Goal: Task Accomplishment & Management: Manage account settings

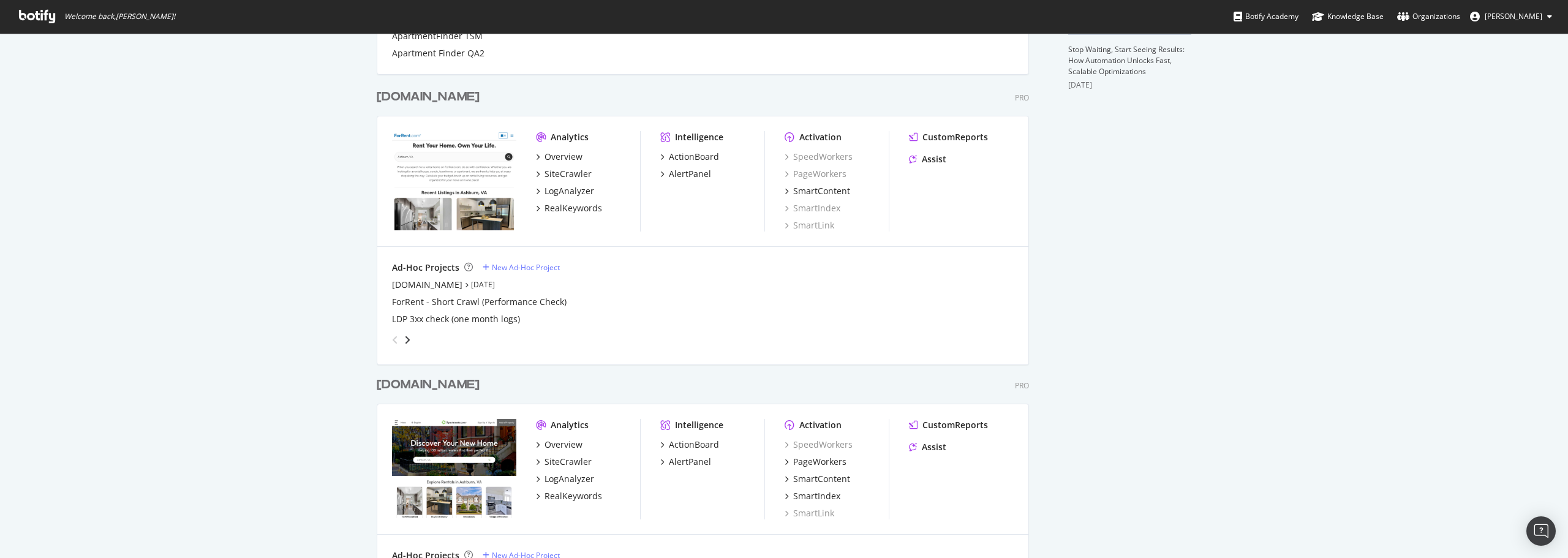
scroll to position [613, 0]
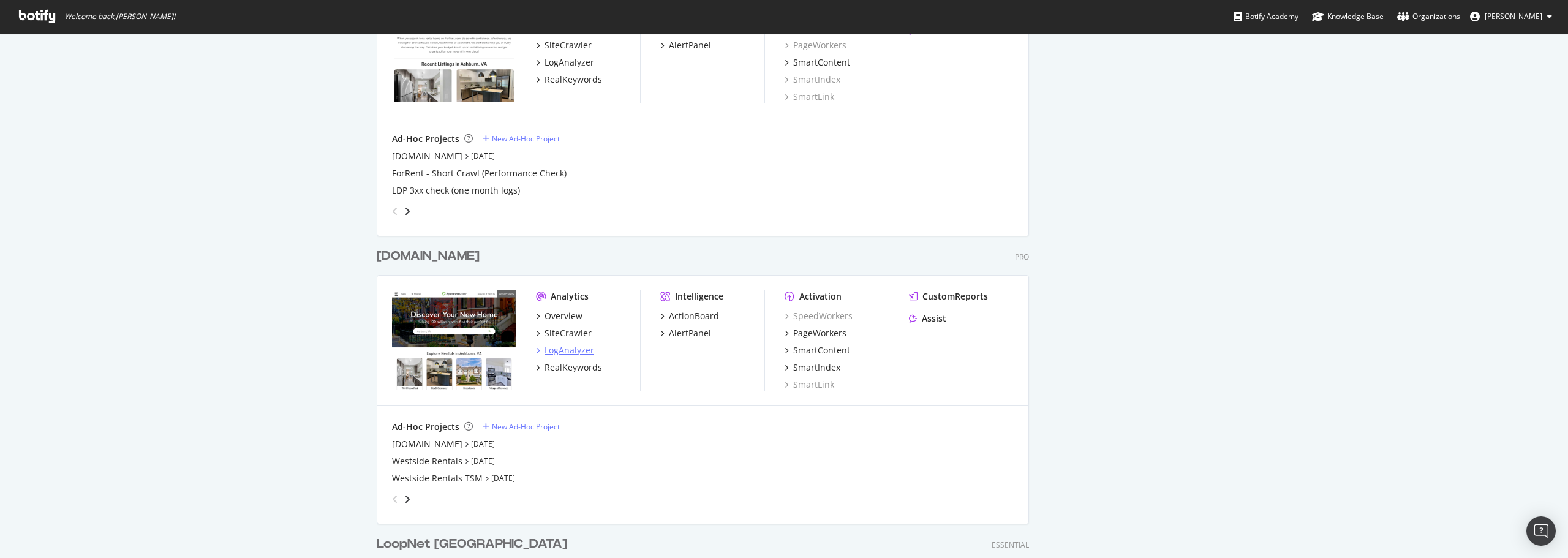
click at [567, 349] on div "LogAnalyzer" at bounding box center [570, 350] width 50 height 12
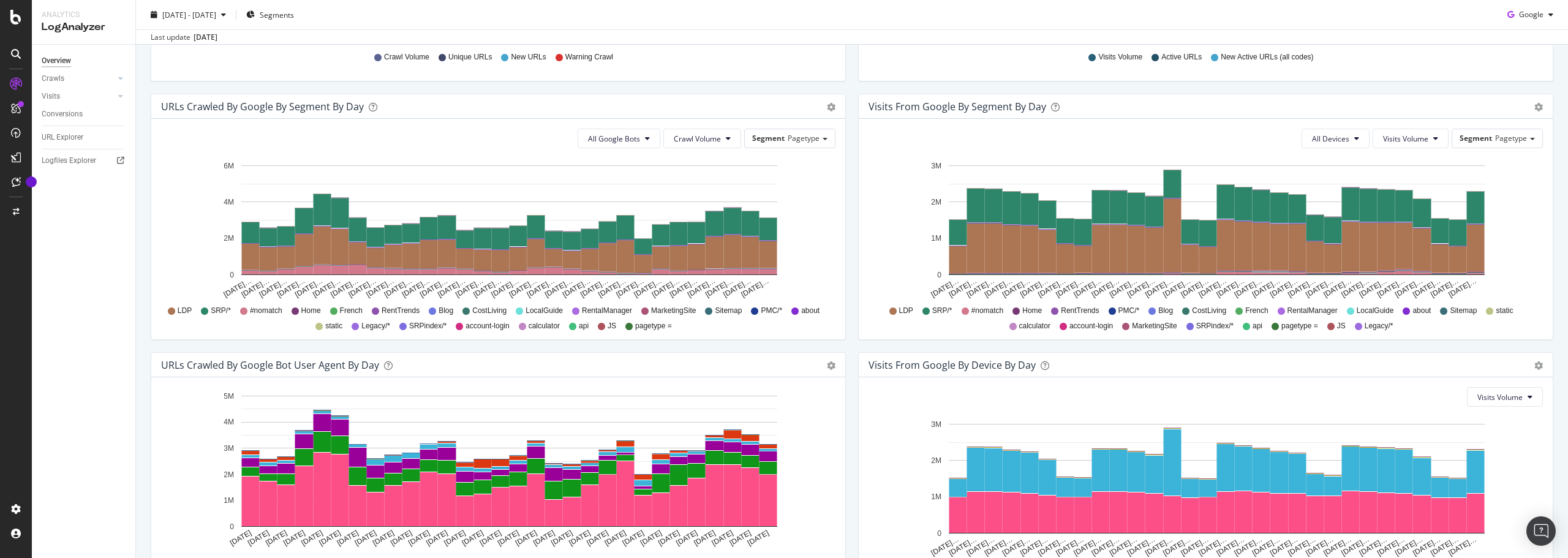
scroll to position [463, 0]
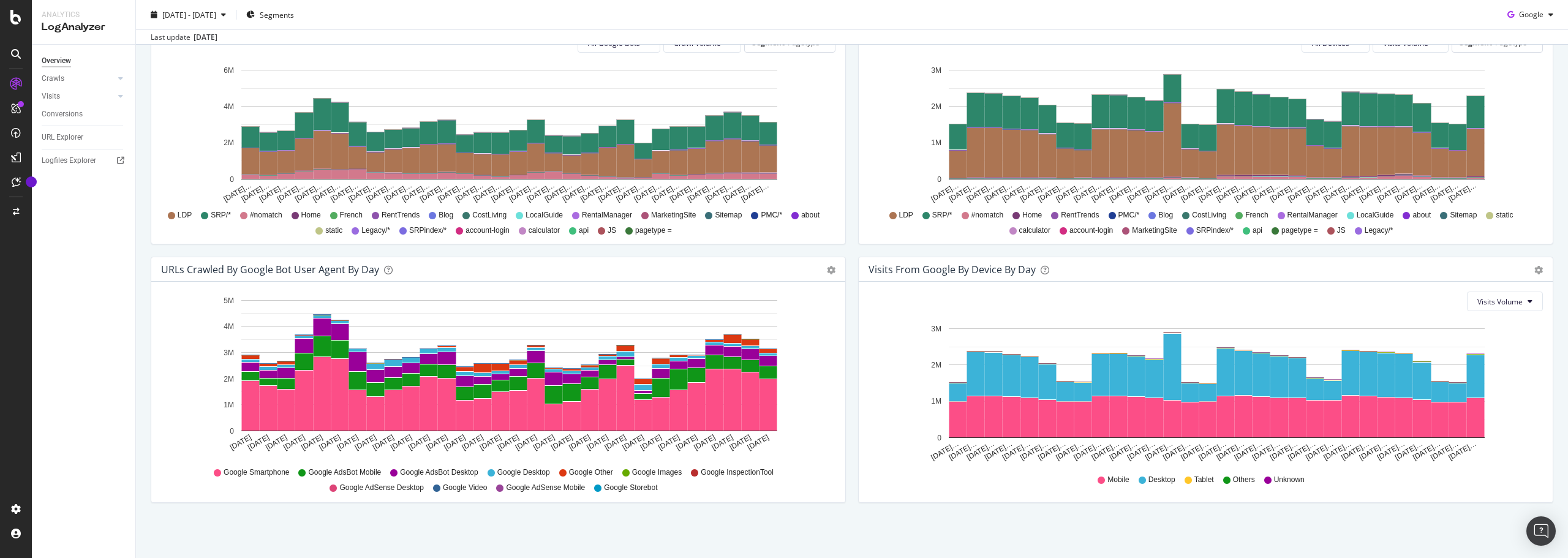
click at [601, 473] on span "Google Other" at bounding box center [591, 473] width 44 height 10
drag, startPoint x: 566, startPoint y: 471, endPoint x: 612, endPoint y: 468, distance: 46.1
click at [612, 468] on div "Google Smartphone Google AdsBot Mobile Google AdsBot Desktop Google Desktop Goo…" at bounding box center [498, 479] width 662 height 28
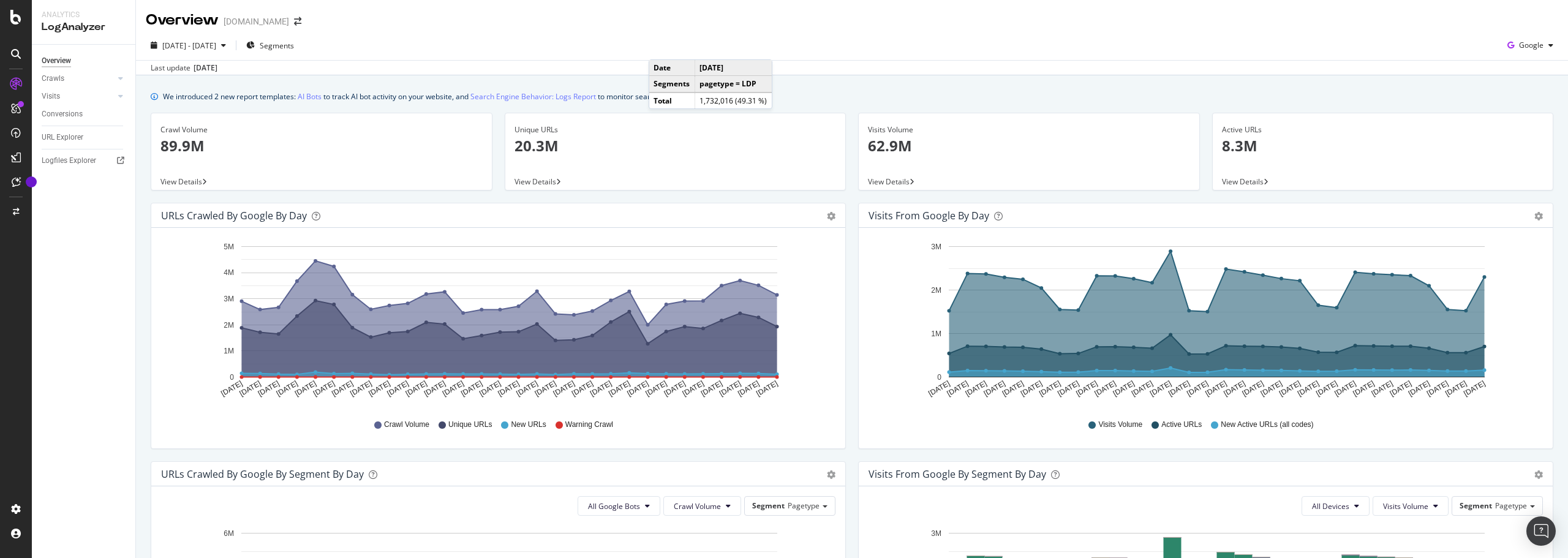
scroll to position [0, 0]
click at [295, 22] on icon "arrow-right-arrow-left" at bounding box center [298, 22] width 7 height 9
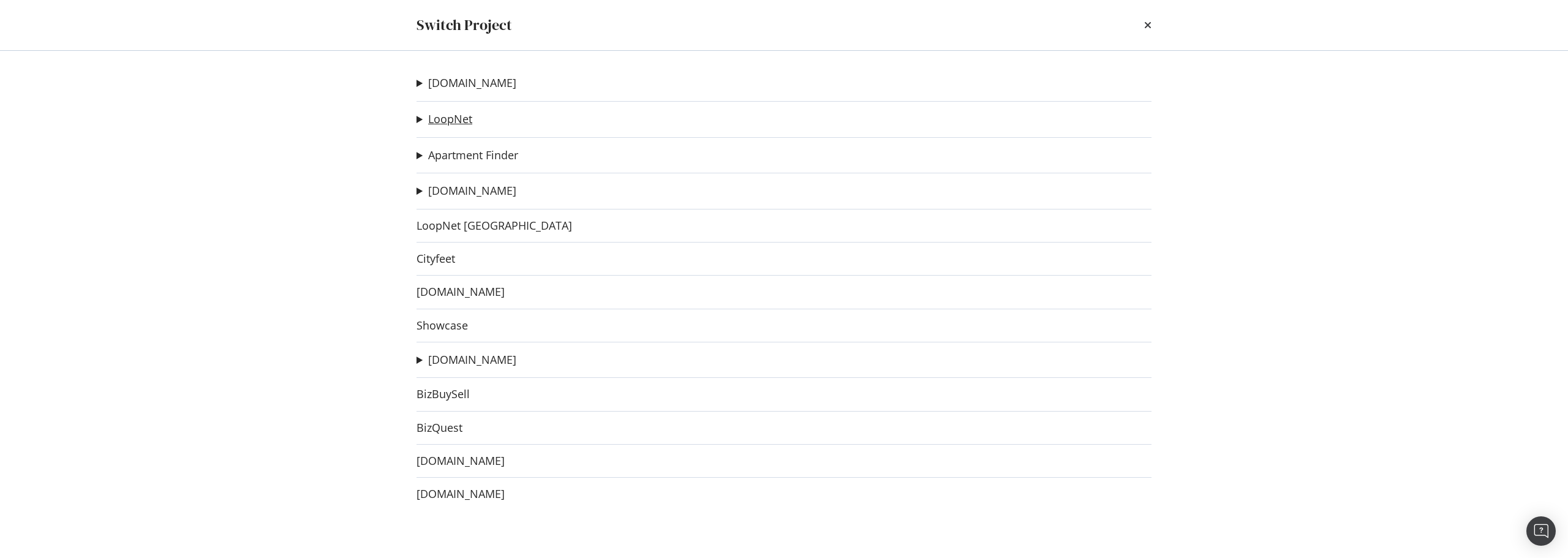
click at [451, 125] on link "LoopNet" at bounding box center [450, 119] width 44 height 13
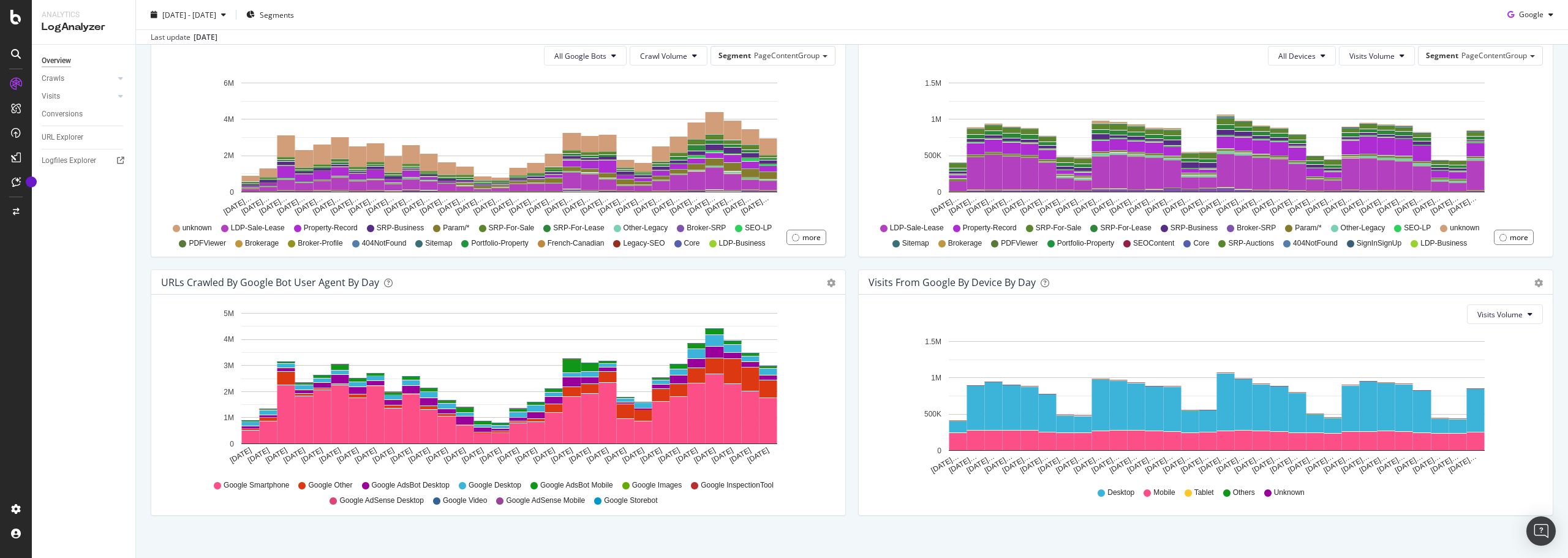
scroll to position [463, 0]
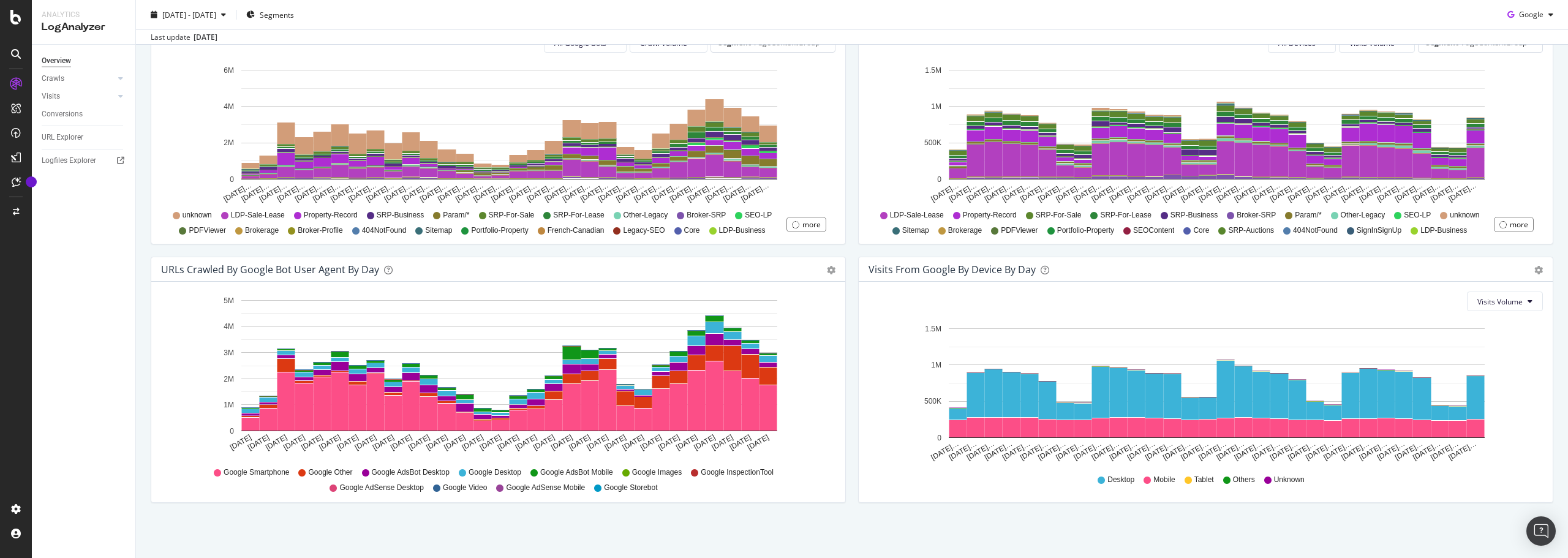
click at [452, 15] on div "[DATE] - [DATE] Segments Google" at bounding box center [852, 17] width 1433 height 25
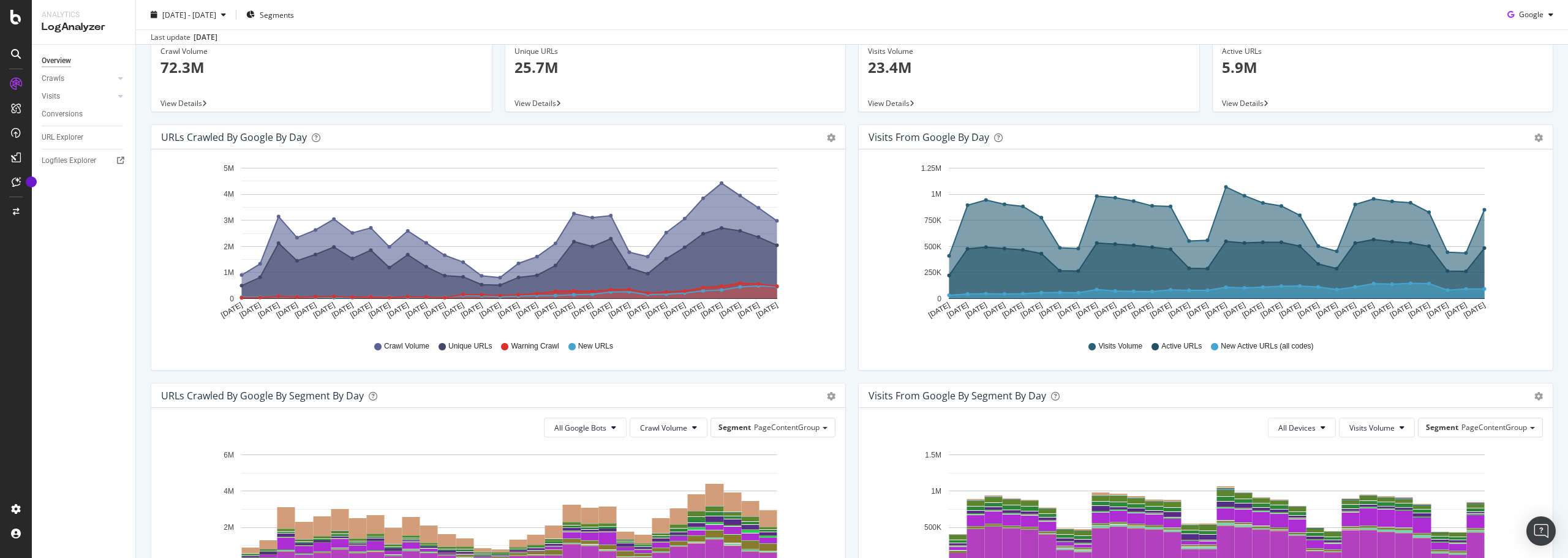
scroll to position [0, 0]
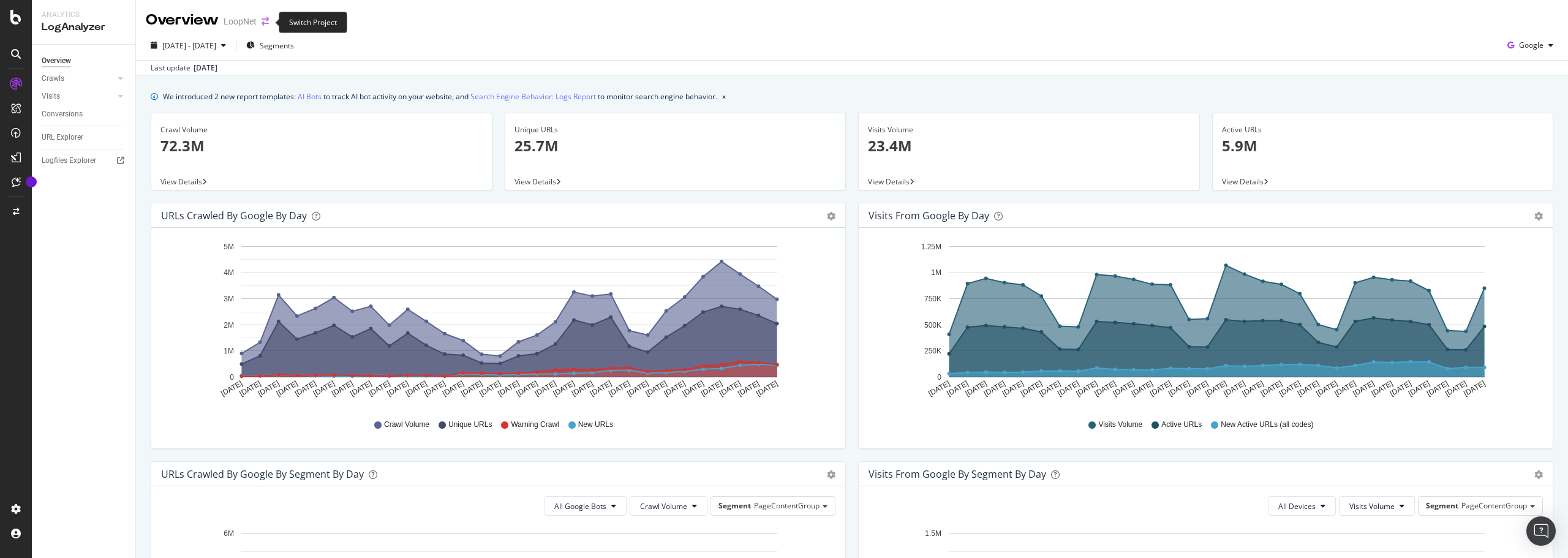
click at [266, 23] on icon "arrow-right-arrow-left" at bounding box center [265, 22] width 7 height 9
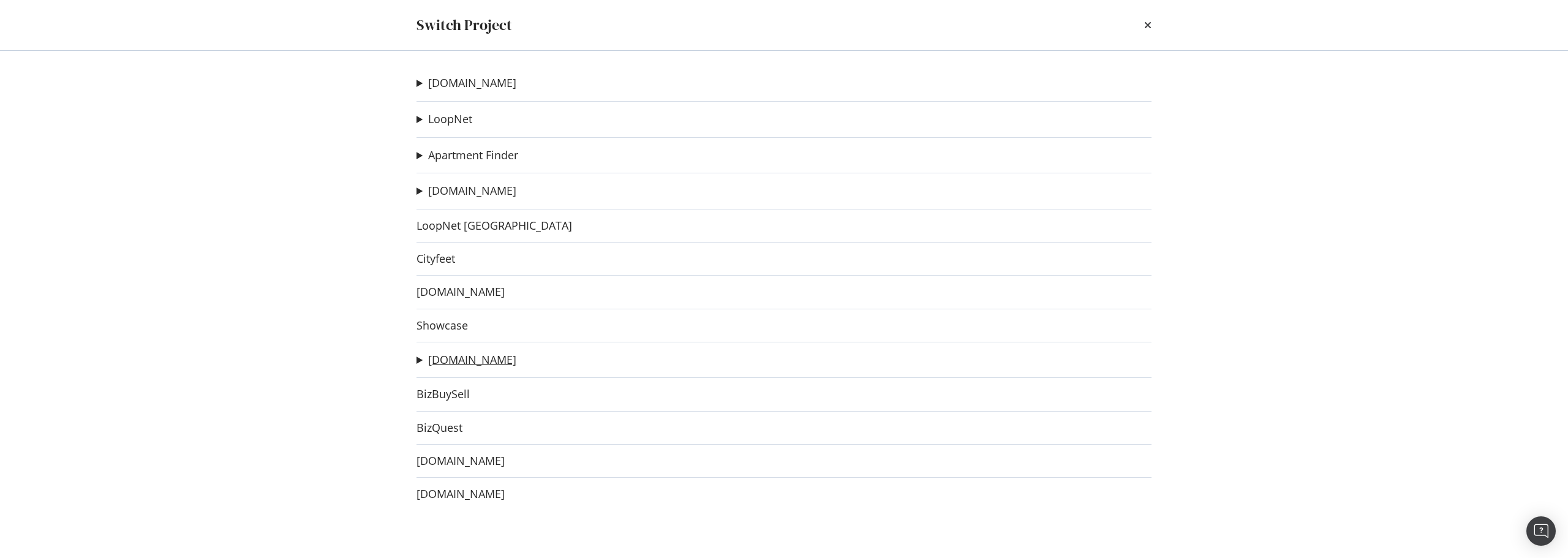
click at [449, 358] on link "[DOMAIN_NAME]" at bounding box center [472, 360] width 88 height 13
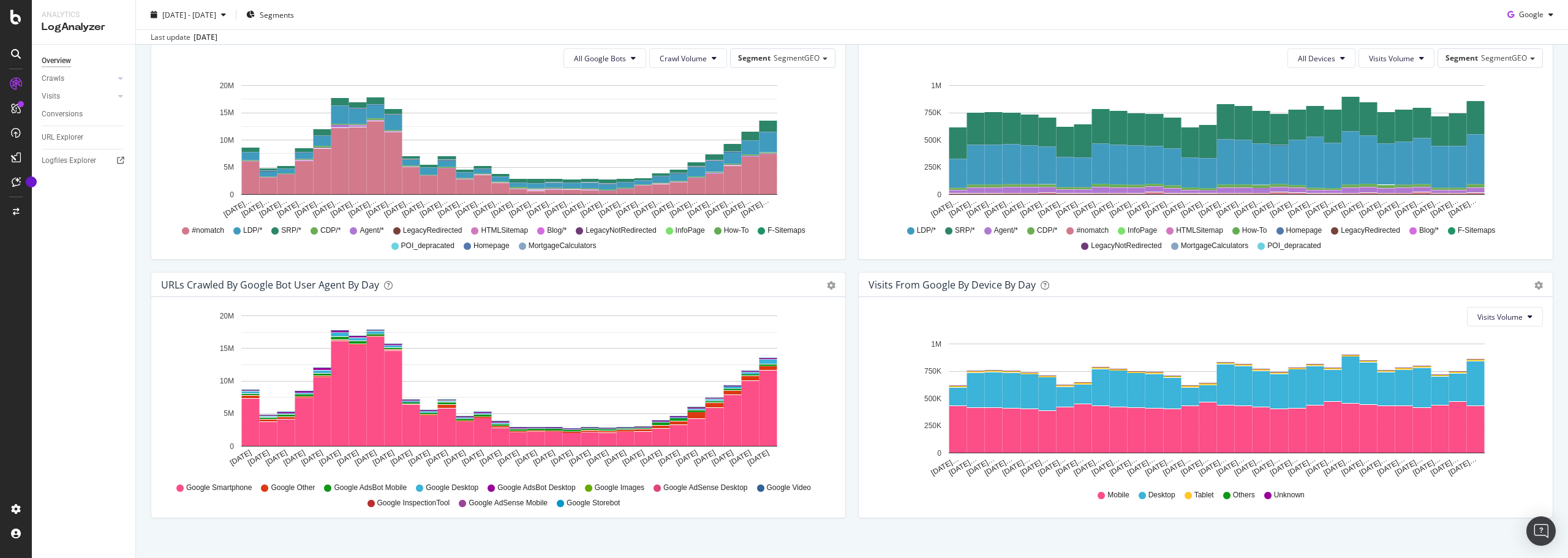
scroll to position [463, 0]
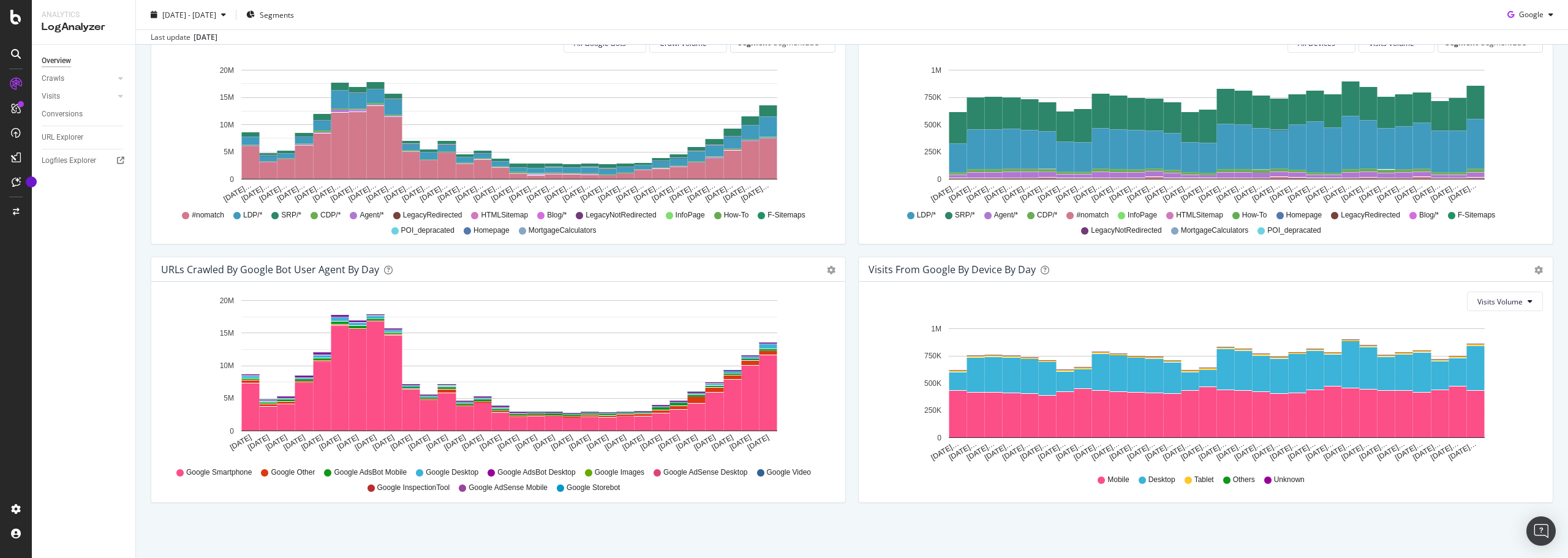
click at [139, 264] on div "We introduced 2 new report templates: AI Bots to track AI bot activity on your …" at bounding box center [852, 85] width 1433 height 946
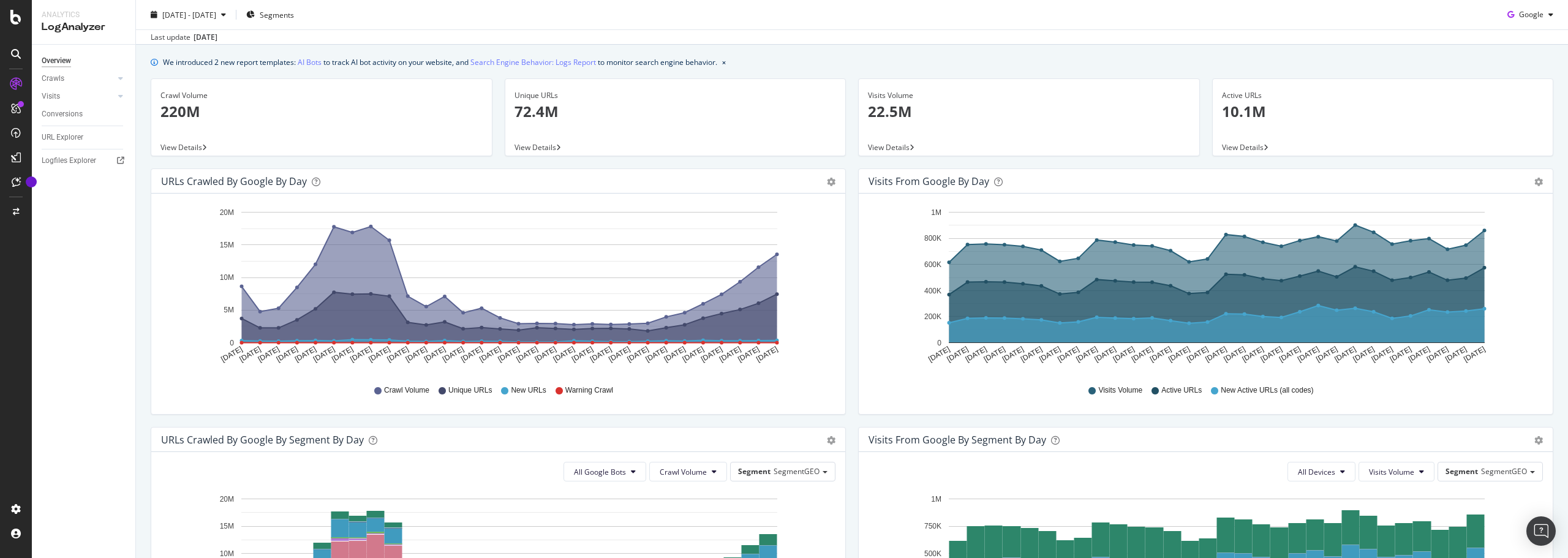
scroll to position [0, 0]
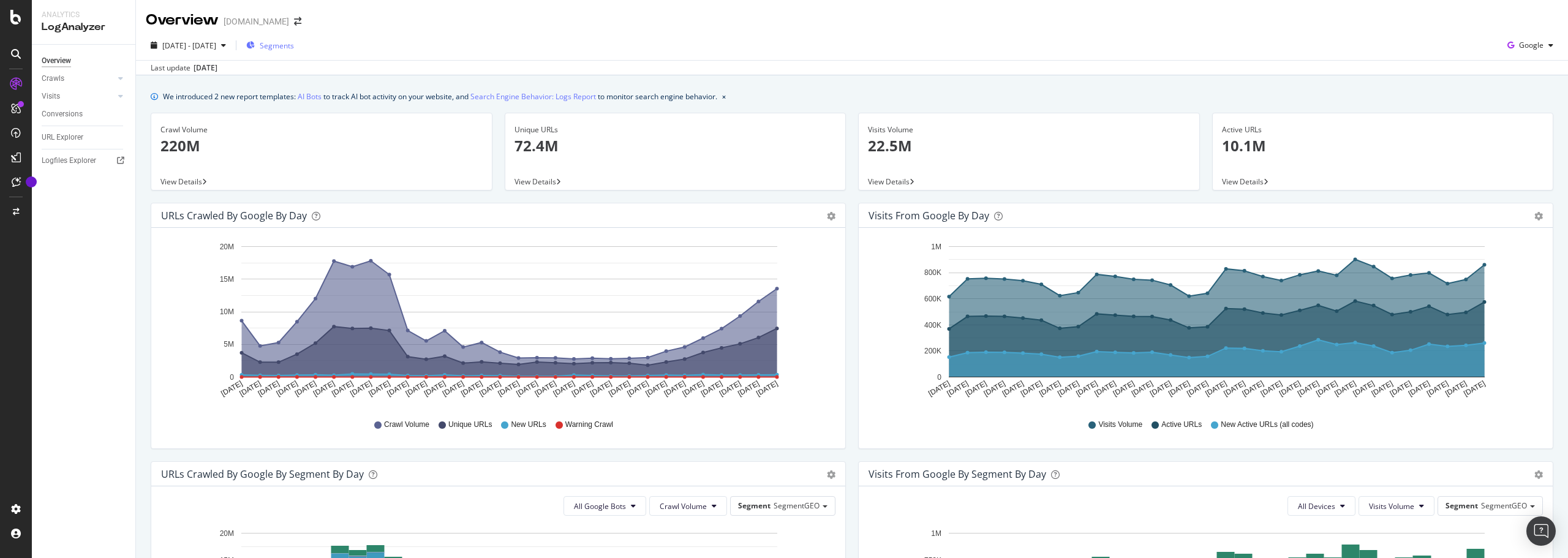
click at [294, 44] on span "Segments" at bounding box center [277, 46] width 34 height 10
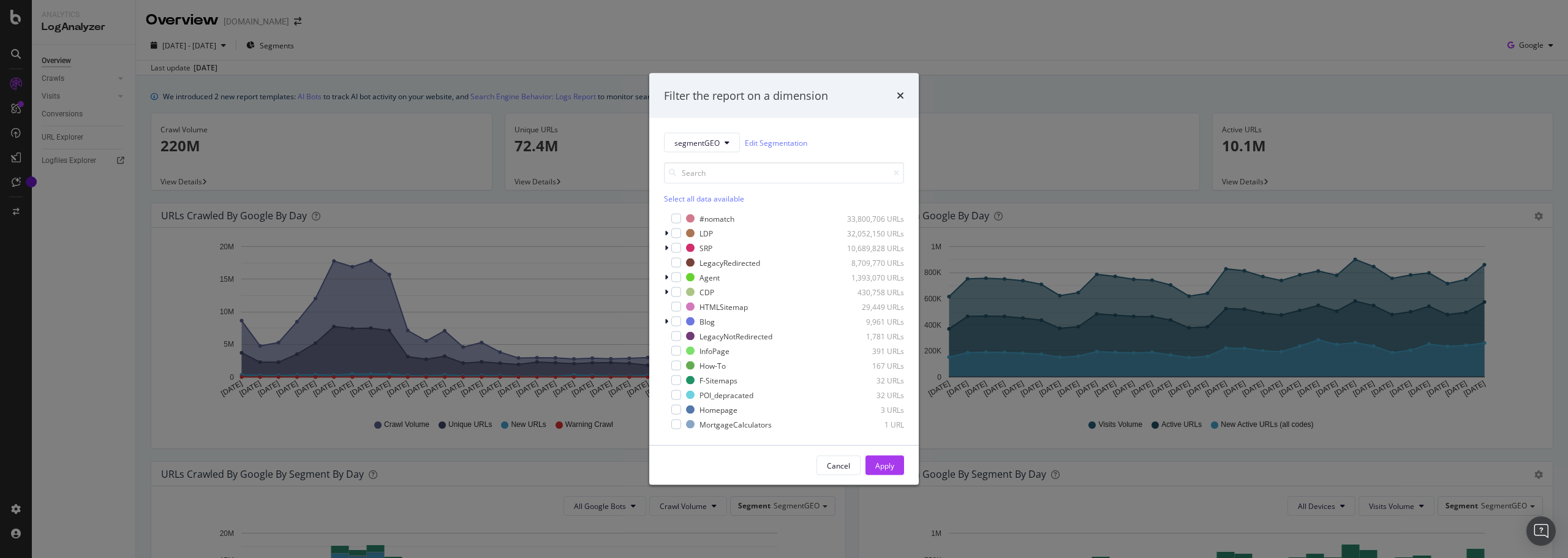
click at [465, 47] on div "Filter the report on a dimension segmentGEO Edit Segmentation Select all data a…" at bounding box center [784, 279] width 1568 height 558
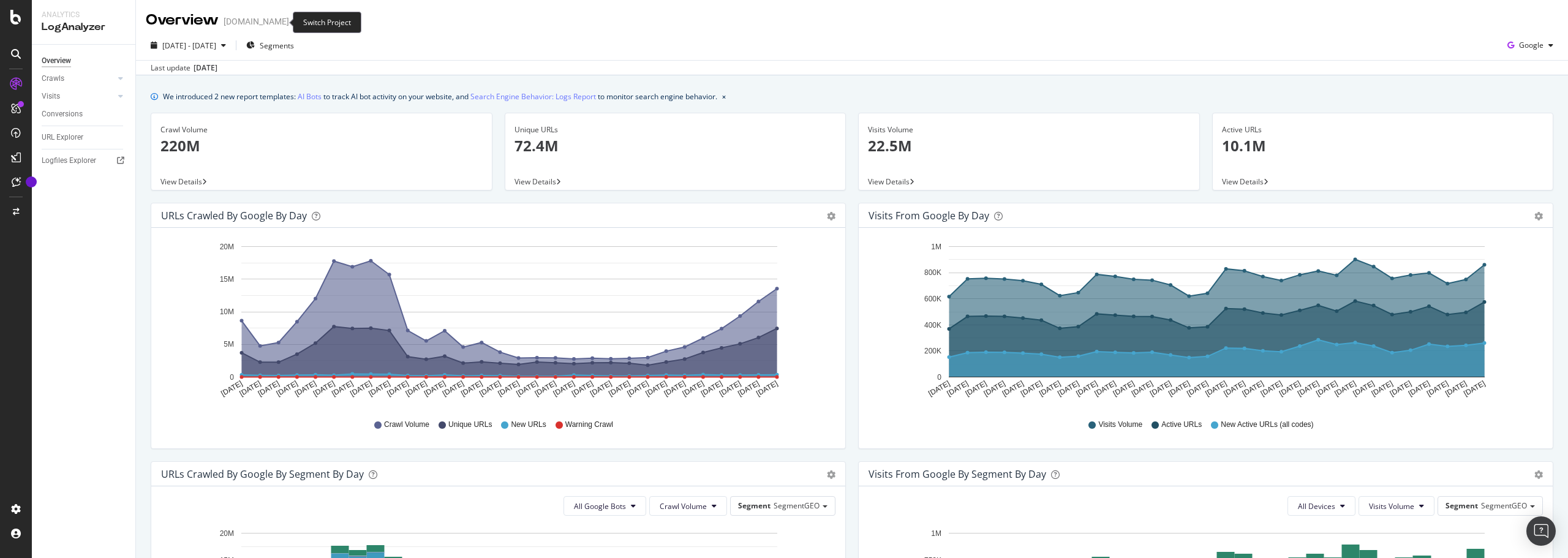
click at [294, 21] on icon "arrow-right-arrow-left" at bounding box center [298, 22] width 7 height 9
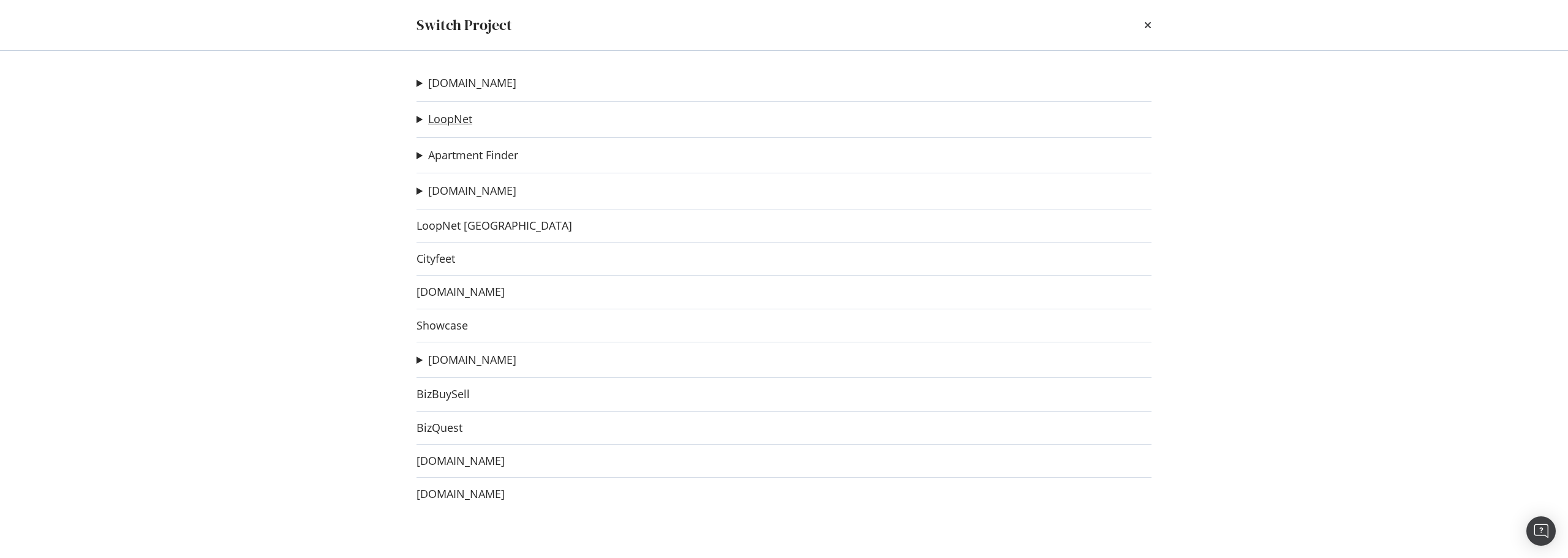
click at [448, 120] on link "LoopNet" at bounding box center [450, 119] width 44 height 13
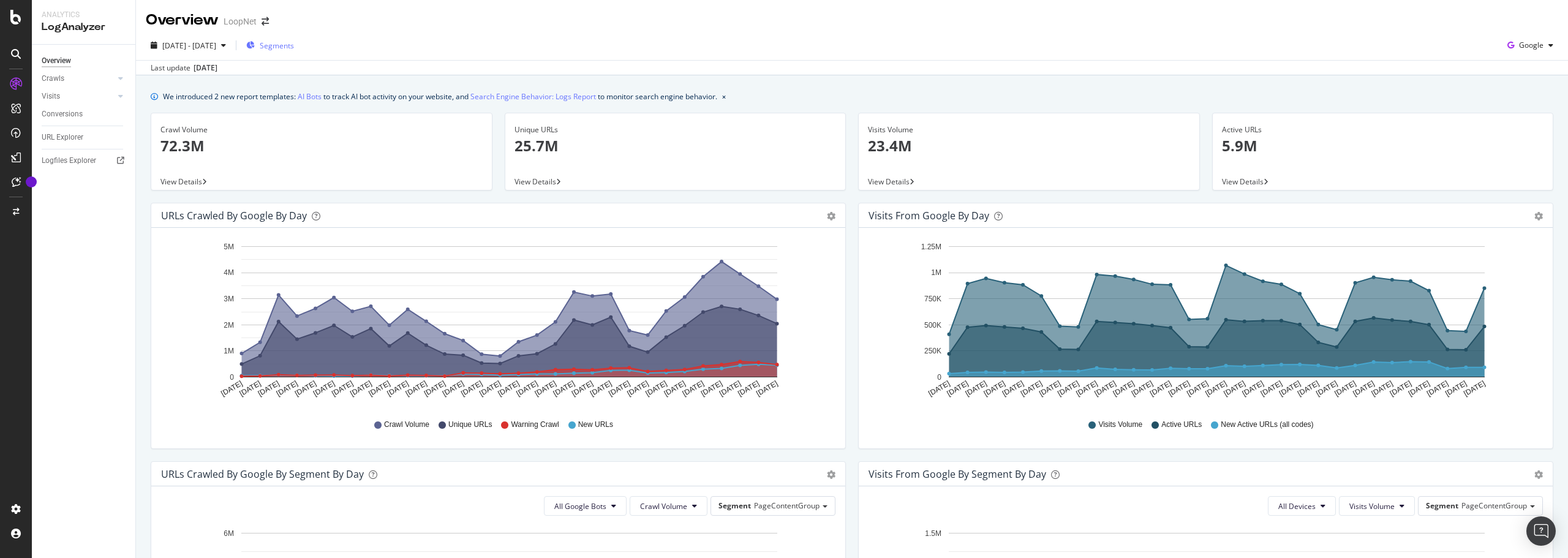
click at [294, 44] on span "Segments" at bounding box center [277, 46] width 34 height 10
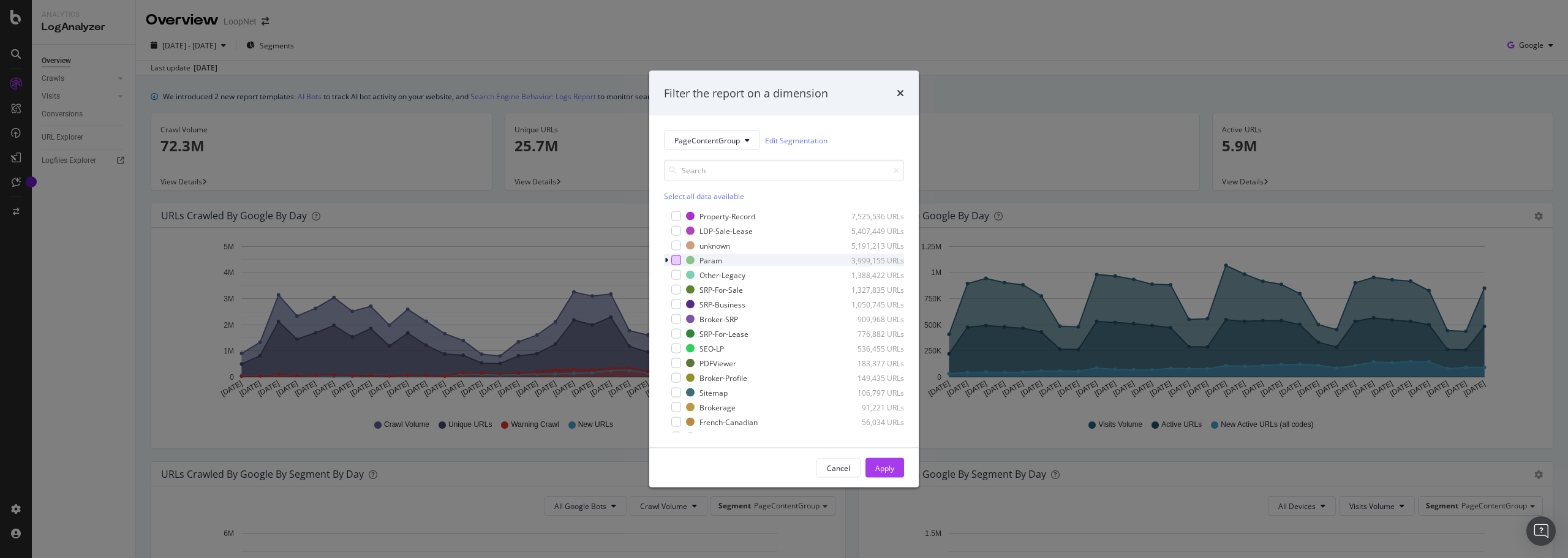
click at [677, 258] on div "modal" at bounding box center [676, 260] width 9 height 9
click at [881, 468] on div "Apply" at bounding box center [885, 468] width 19 height 10
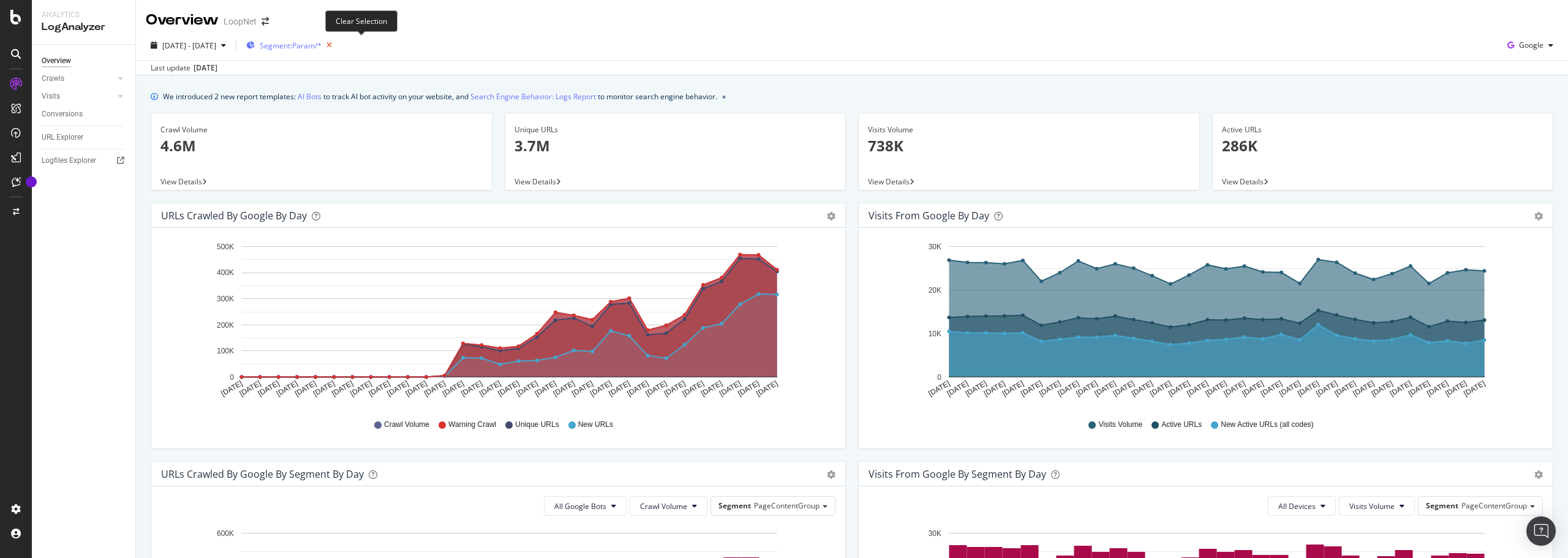
click at [337, 44] on icon "button" at bounding box center [329, 45] width 15 height 17
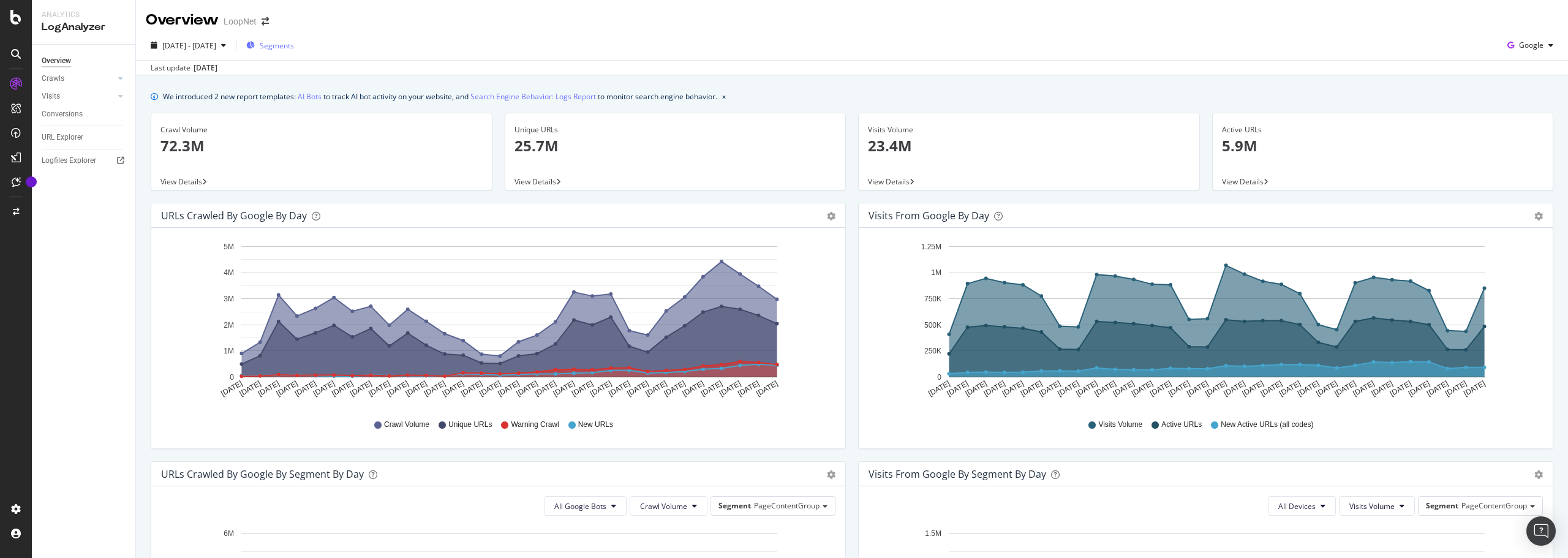
click at [294, 46] on span "Segments" at bounding box center [277, 46] width 34 height 10
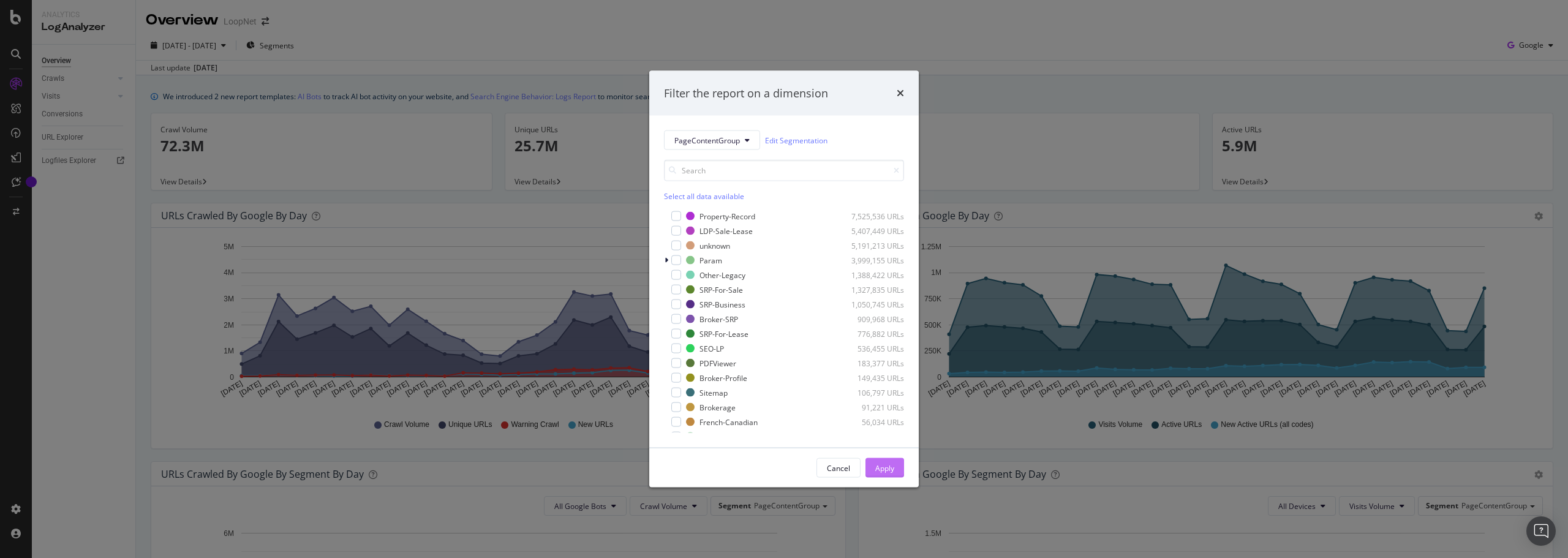
click at [894, 472] on button "Apply" at bounding box center [885, 468] width 39 height 20
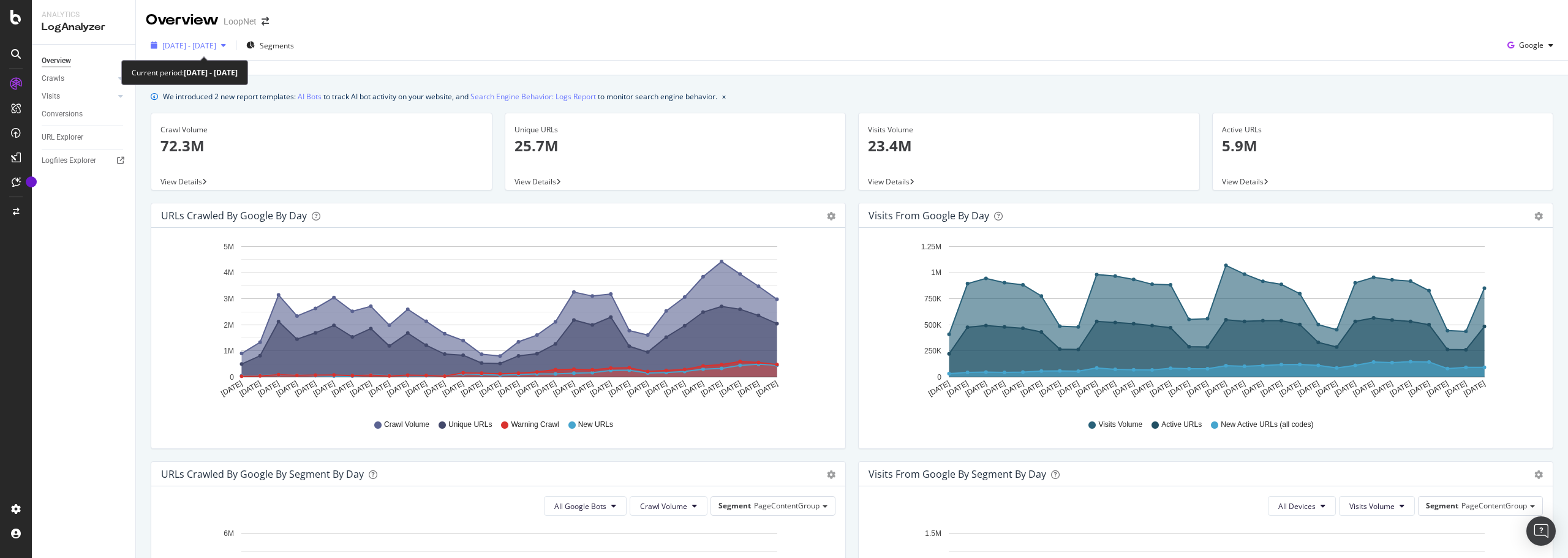
click at [216, 42] on span "[DATE] - [DATE]" at bounding box center [189, 46] width 54 height 10
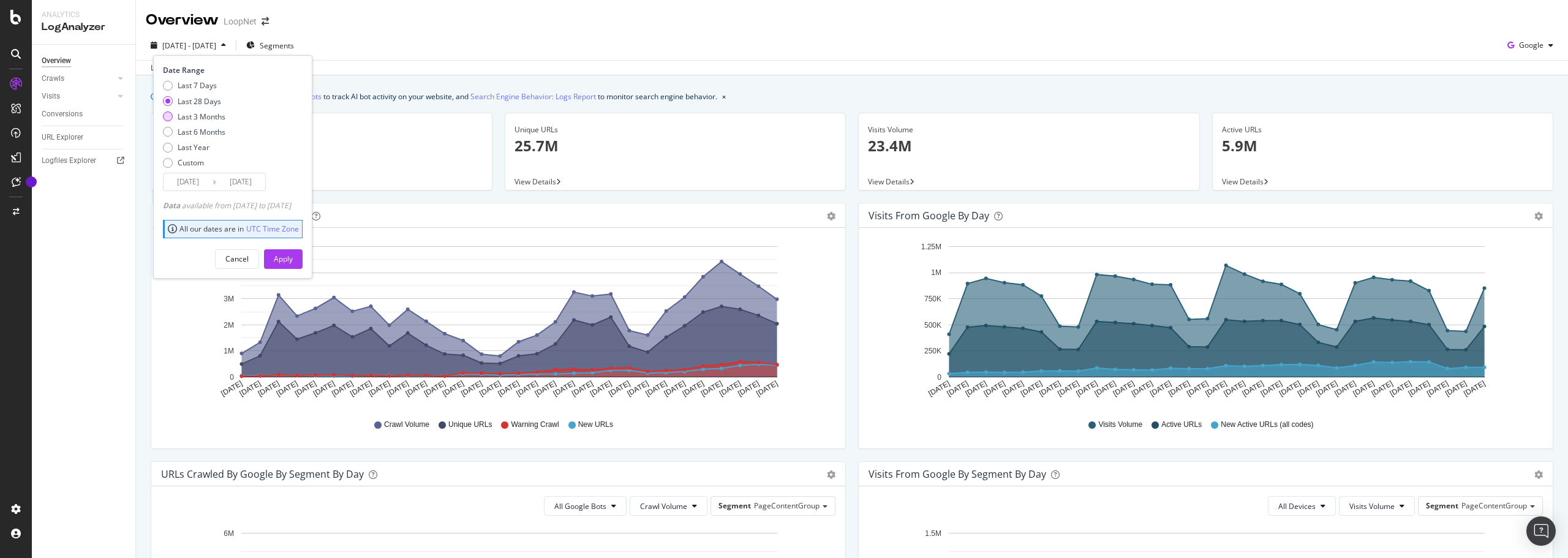
click at [202, 117] on div "Last 3 Months" at bounding box center [202, 117] width 48 height 10
type input "[DATE]"
click at [293, 262] on div "Apply" at bounding box center [283, 259] width 19 height 10
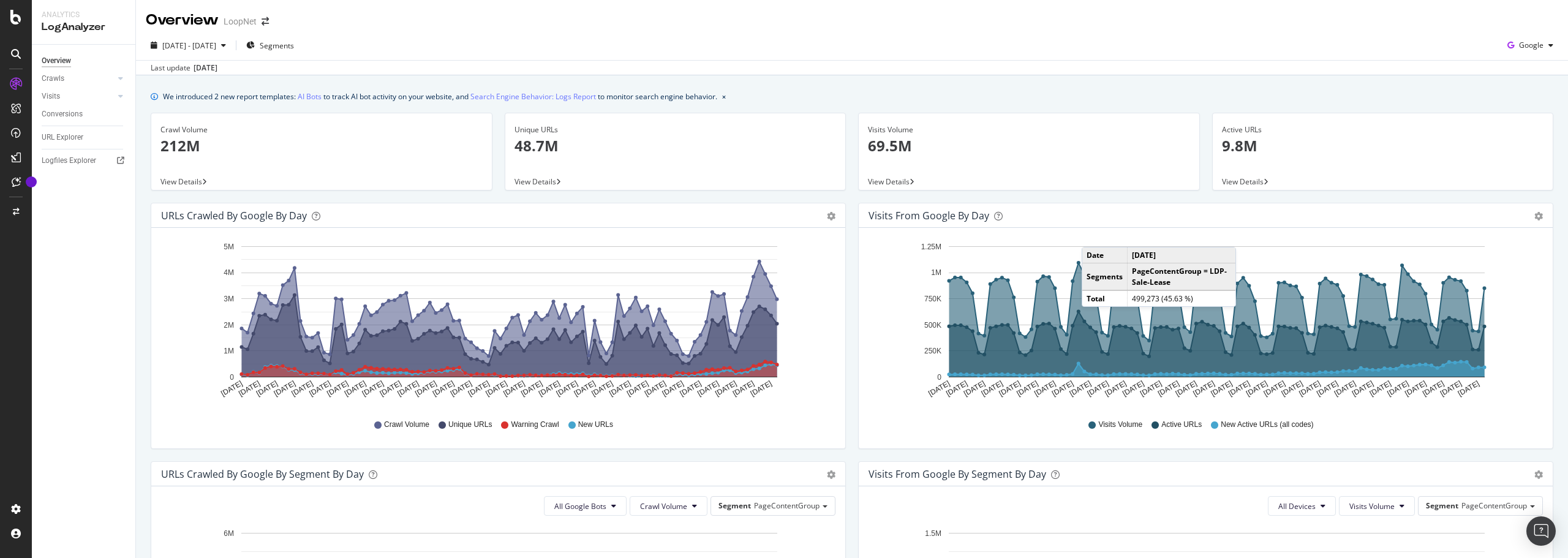
drag, startPoint x: 841, startPoint y: 391, endPoint x: 854, endPoint y: 98, distance: 293.3
click at [294, 44] on span "Segments" at bounding box center [277, 46] width 34 height 10
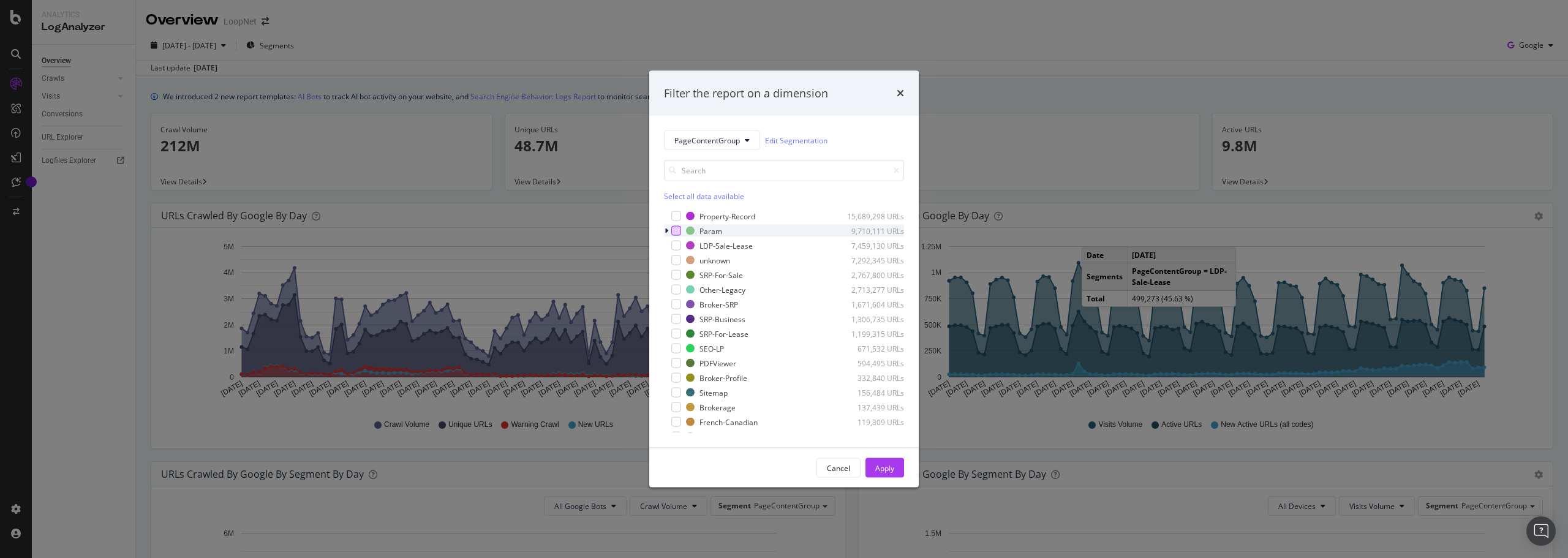
click at [678, 233] on div "modal" at bounding box center [676, 230] width 9 height 9
click at [667, 228] on icon "modal" at bounding box center [666, 231] width 4 height 7
click at [681, 245] on icon "modal" at bounding box center [684, 245] width 6 height 6
click at [890, 468] on div "Apply" at bounding box center [885, 468] width 19 height 10
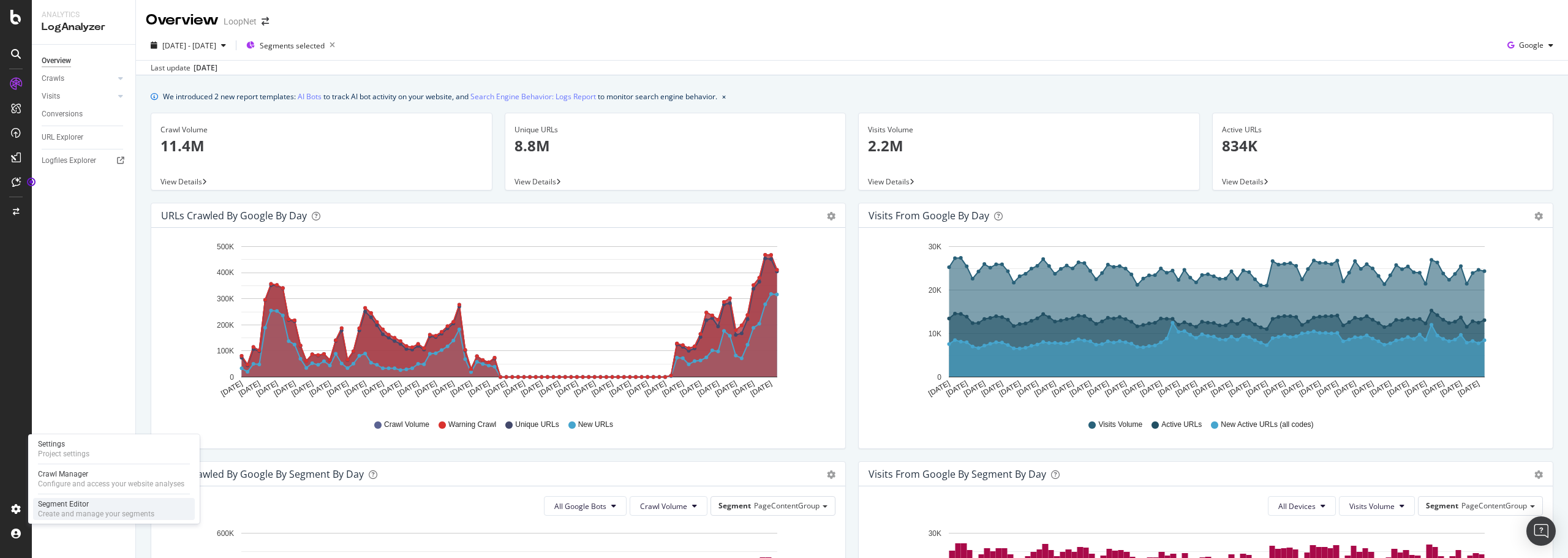
click at [75, 509] on div "Create and manage your segments" at bounding box center [96, 514] width 117 height 9
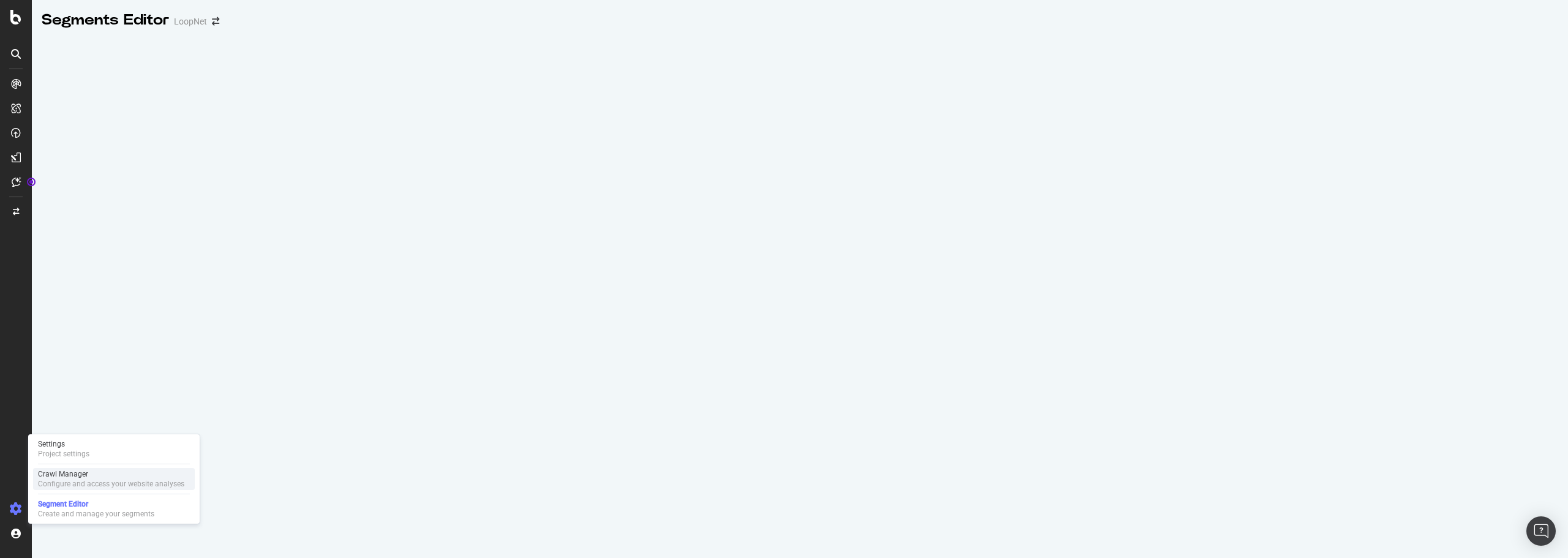
click at [75, 473] on div "Crawl Manager" at bounding box center [111, 473] width 146 height 9
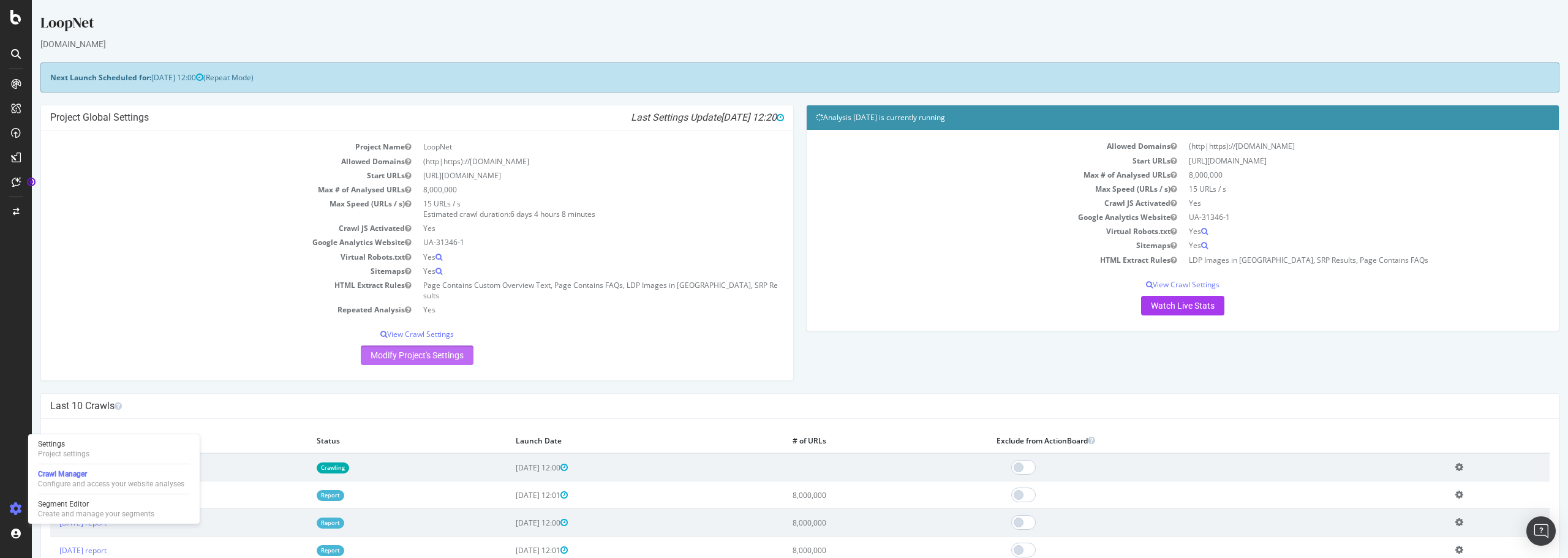
click at [427, 345] on link "Modify Project's Settings" at bounding box center [417, 355] width 113 height 20
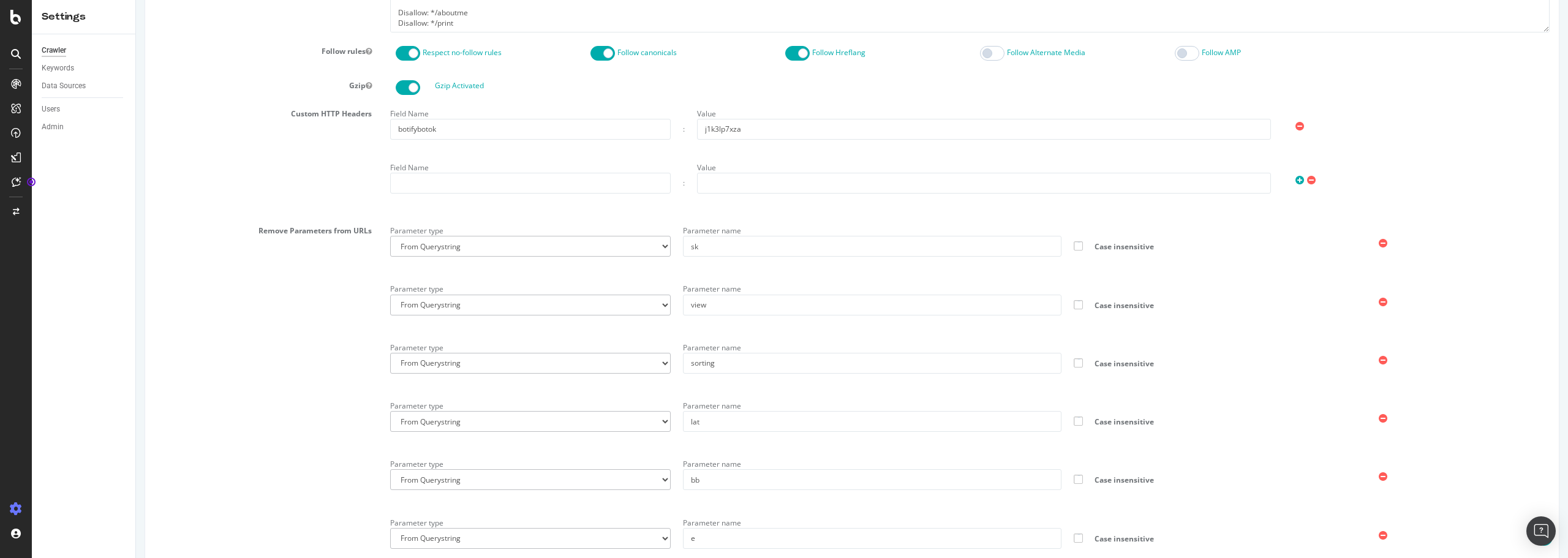
scroll to position [796, 0]
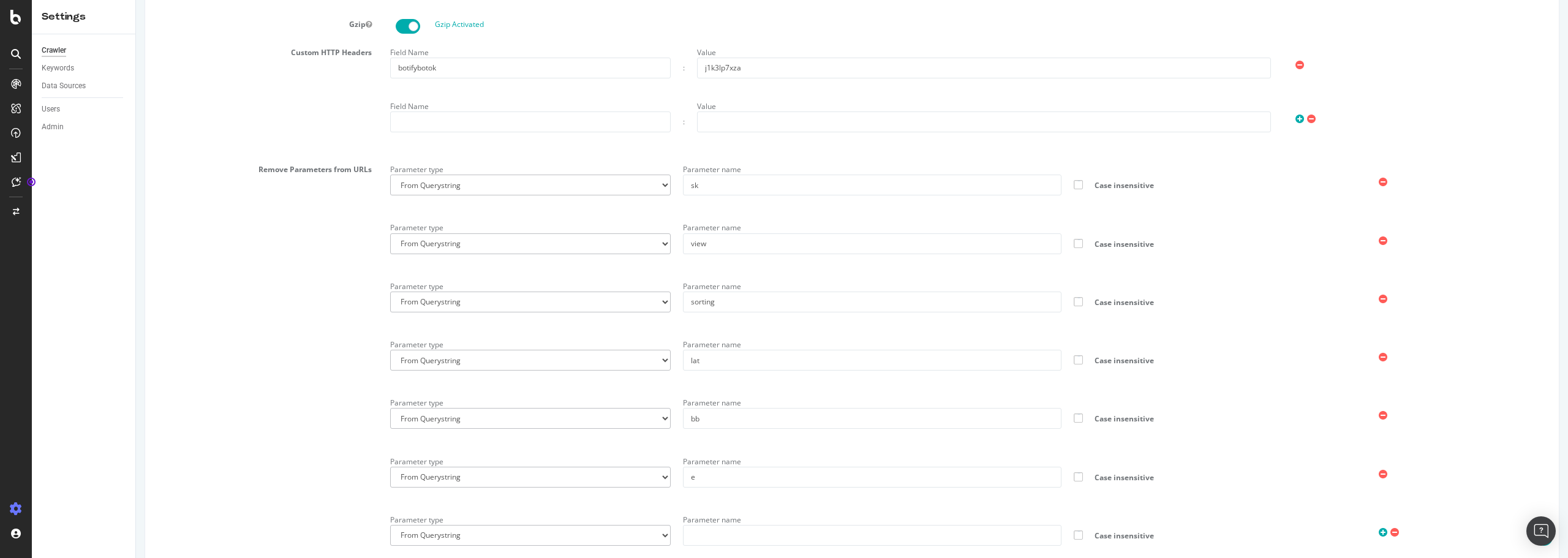
click at [1379, 181] on icon at bounding box center [1383, 182] width 9 height 10
click at [1379, 357] on icon at bounding box center [1383, 358] width 9 height 10
click at [280, 329] on div "Remove Parameters from URLs Parameter type From Querystring From Semicolon Para…" at bounding box center [851, 306] width 1414 height 291
click at [1379, 179] on icon at bounding box center [1383, 182] width 9 height 10
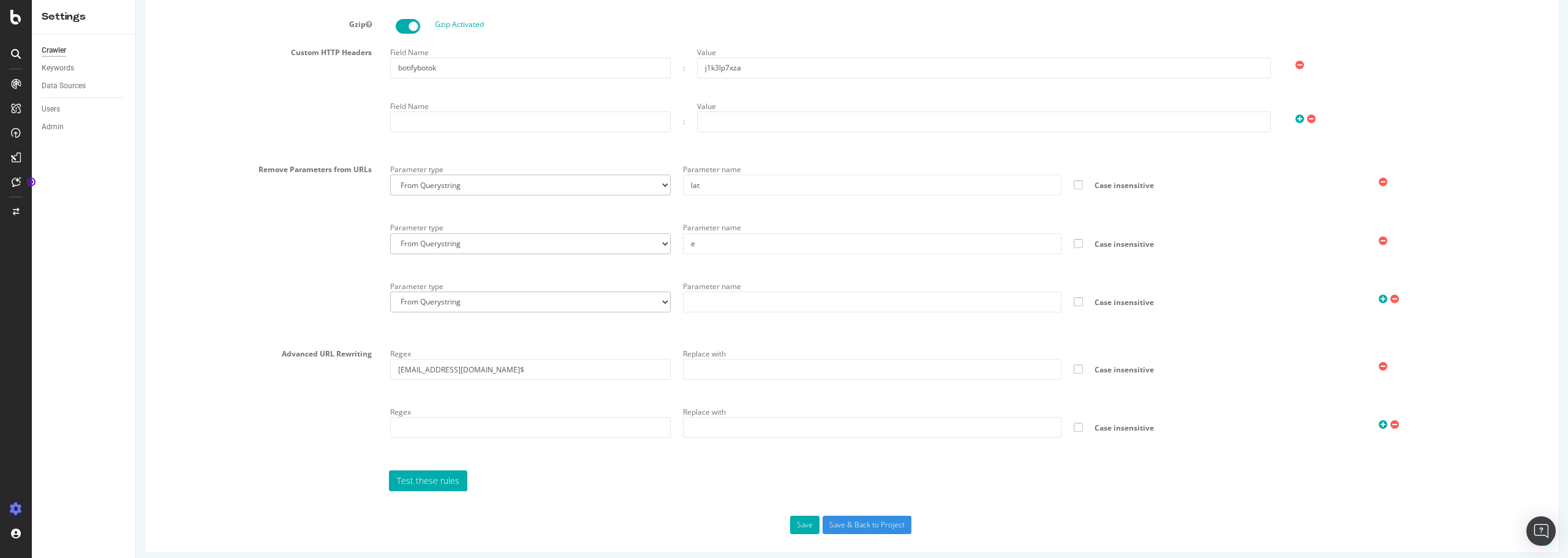
click at [1379, 179] on icon at bounding box center [1383, 182] width 9 height 10
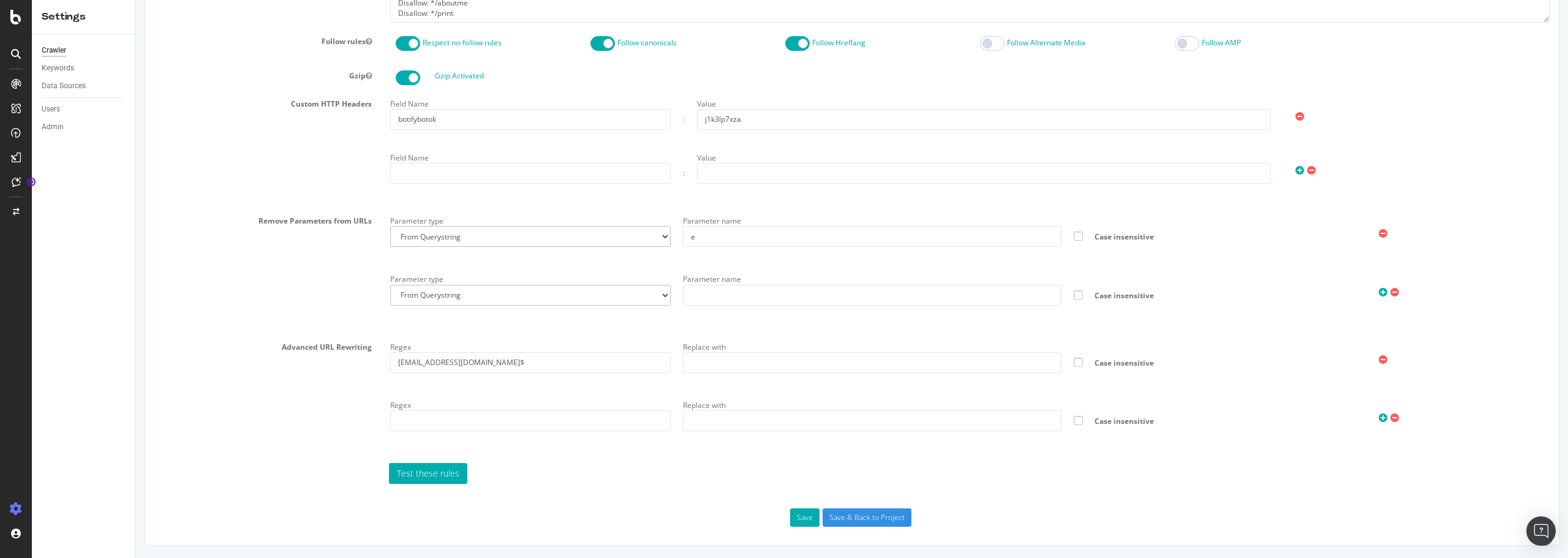
scroll to position [745, 0]
click at [1379, 237] on icon at bounding box center [1383, 234] width 9 height 10
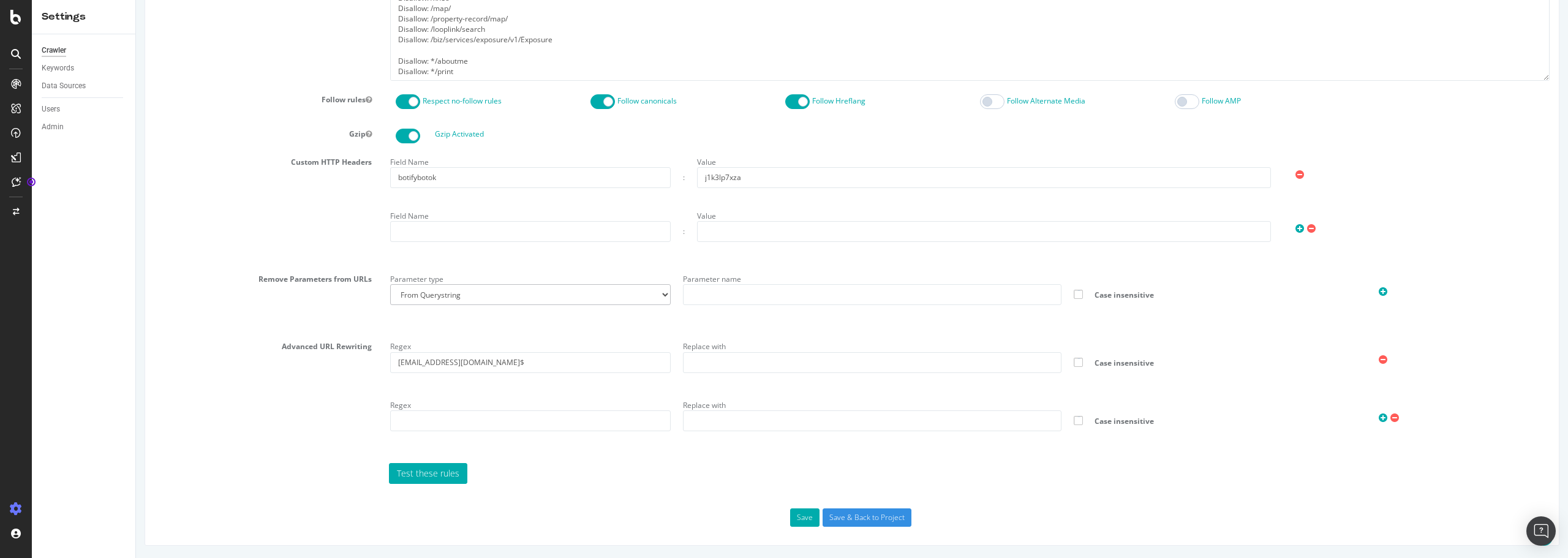
scroll to position [687, 0]
click at [805, 519] on button "Save" at bounding box center [805, 517] width 29 height 18
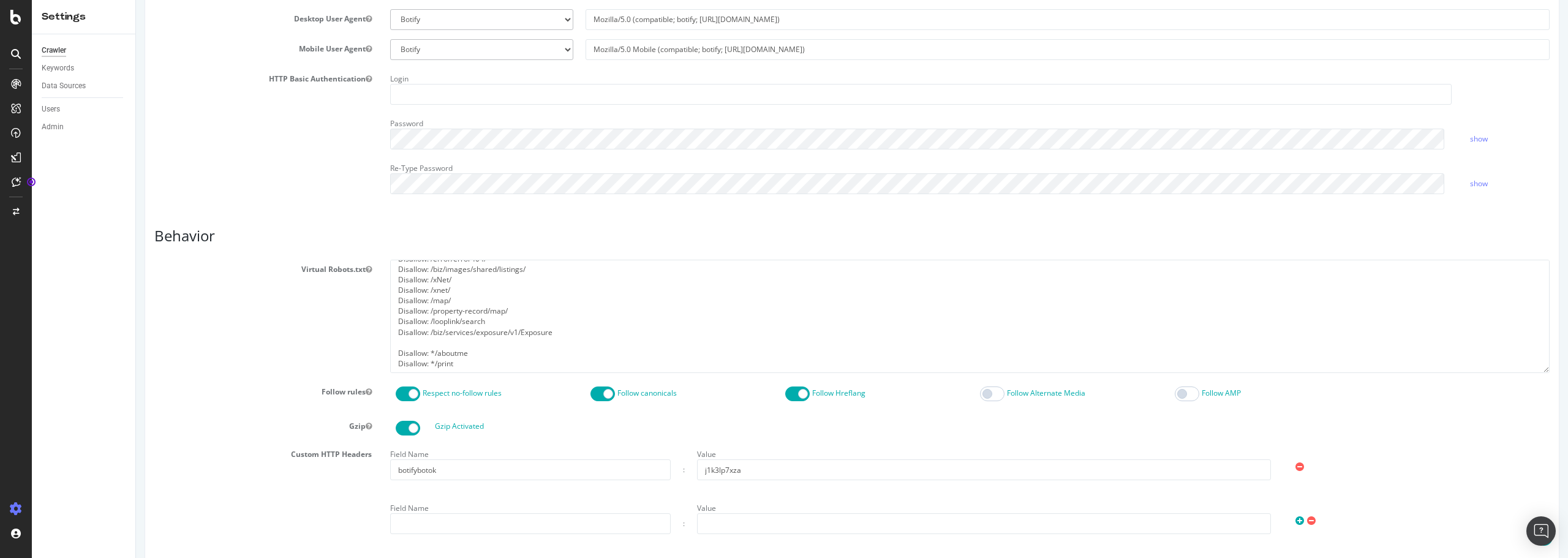
scroll to position [23, 0]
drag, startPoint x: 478, startPoint y: 307, endPoint x: 390, endPoint y: 308, distance: 88.0
click at [390, 308] on textarea "User-agent: * Disallow: /en-[GEOGRAPHIC_DATA]/ Disallow: /en-GB/ Disallow: /_cr…" at bounding box center [970, 317] width 1159 height 114
click at [351, 316] on div "Virtual Robots.txt User-agent: * Disallow: /en-[GEOGRAPHIC_DATA]/ Disallow: /en…" at bounding box center [851, 317] width 1414 height 114
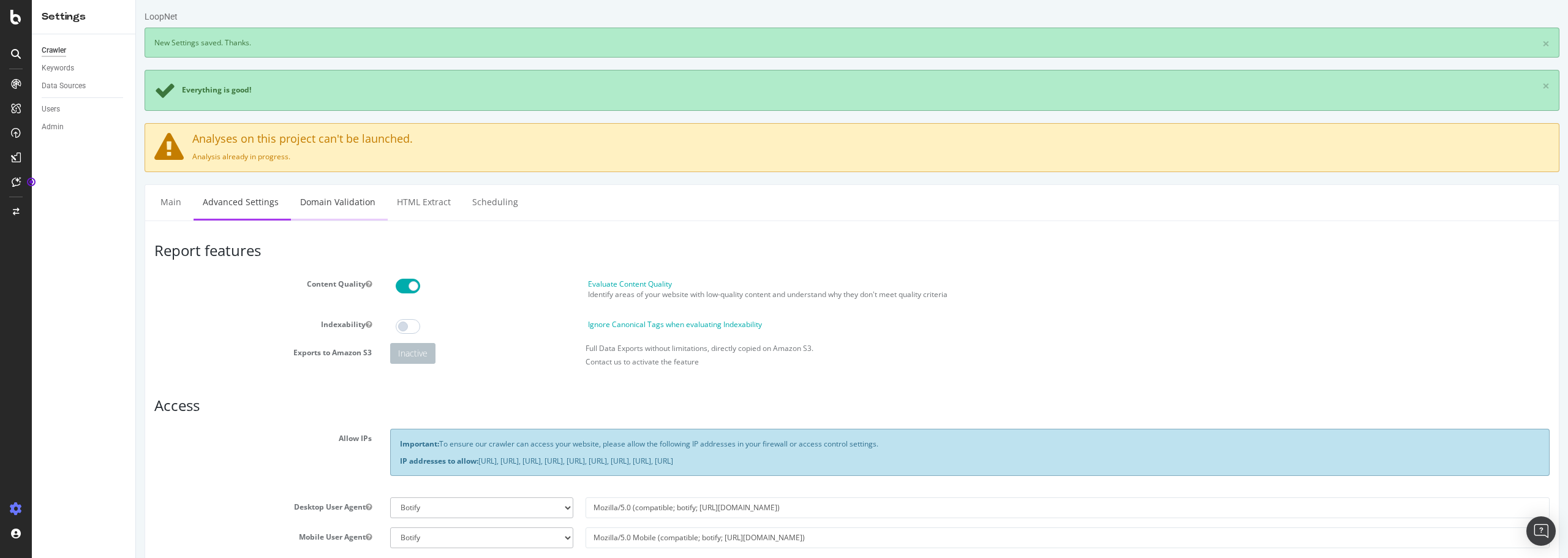
scroll to position [0, 0]
click at [328, 206] on link "Domain Validation" at bounding box center [338, 204] width 94 height 34
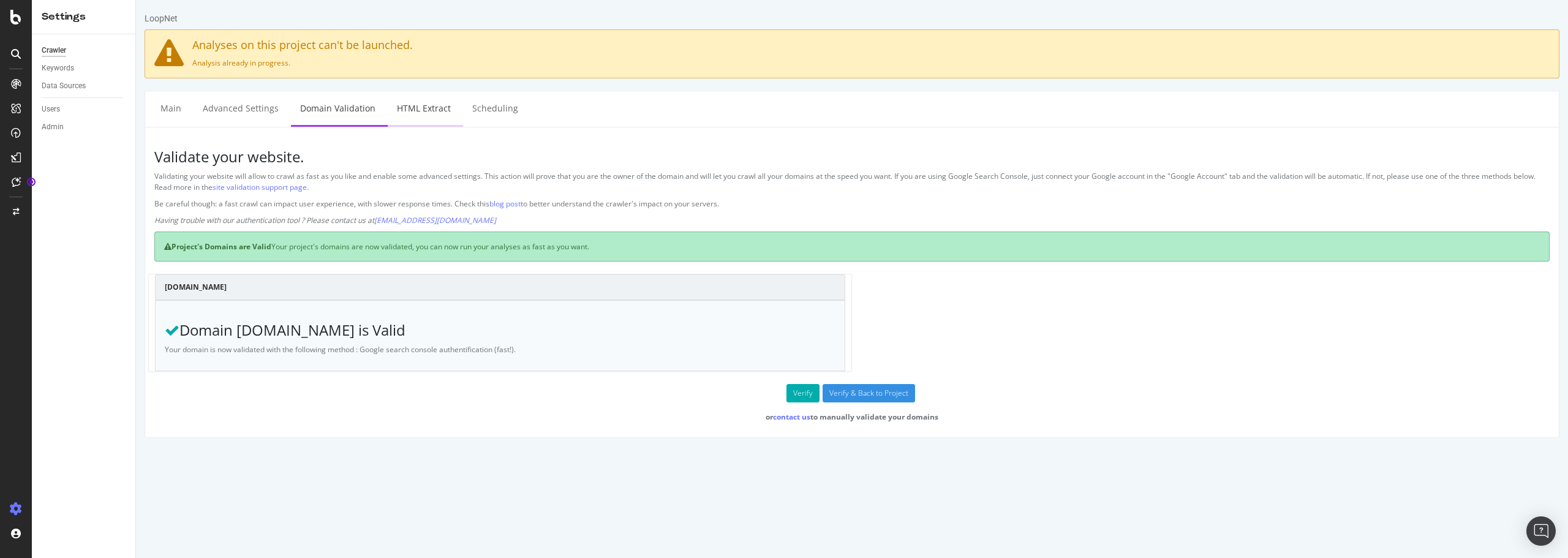
click at [414, 109] on link "HTML Extract" at bounding box center [423, 108] width 72 height 34
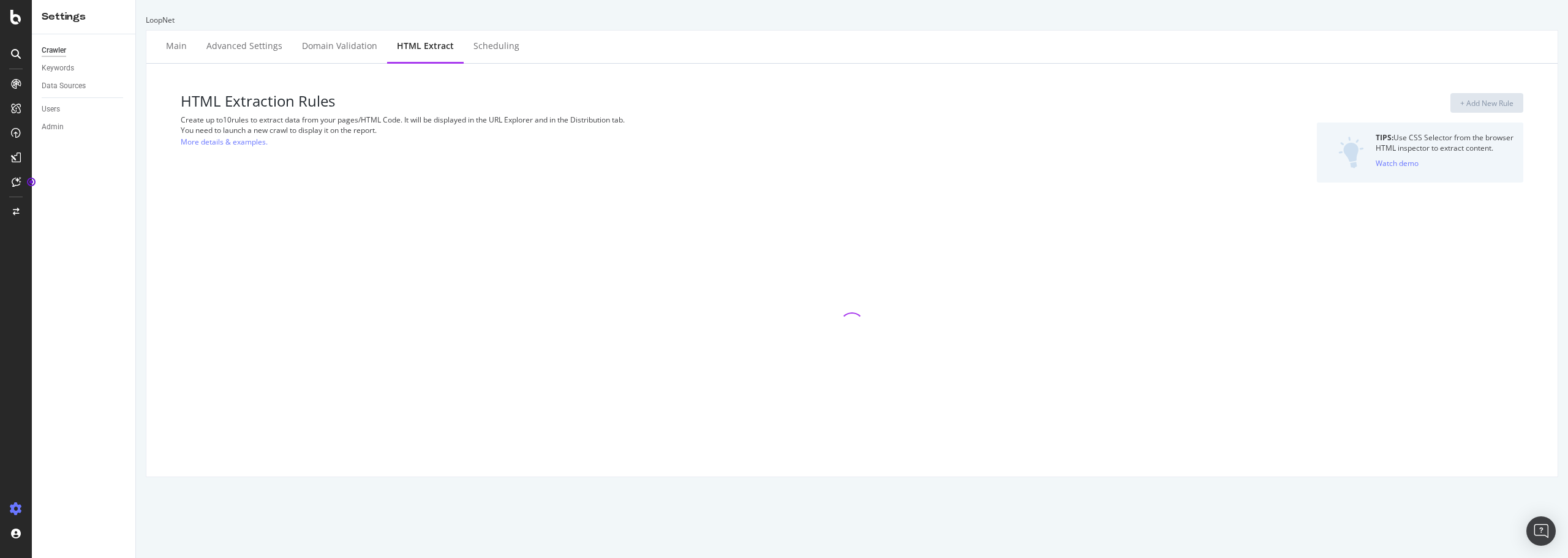
select select "count"
select select "i"
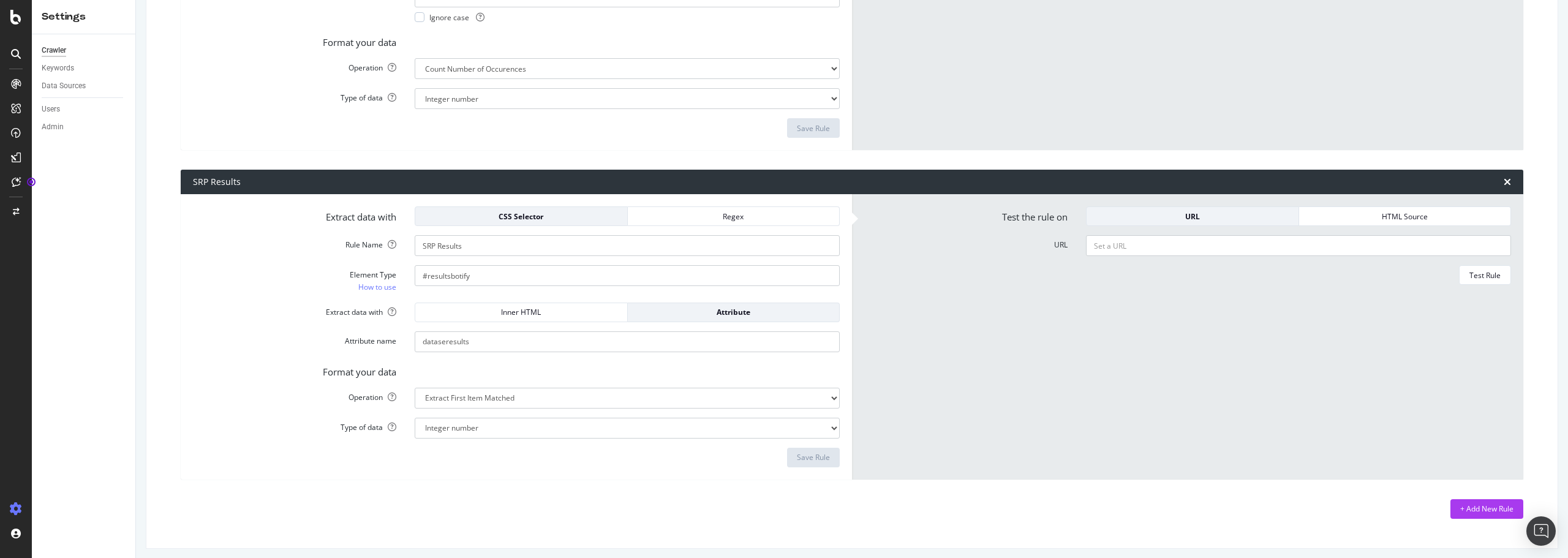
scroll to position [924, 0]
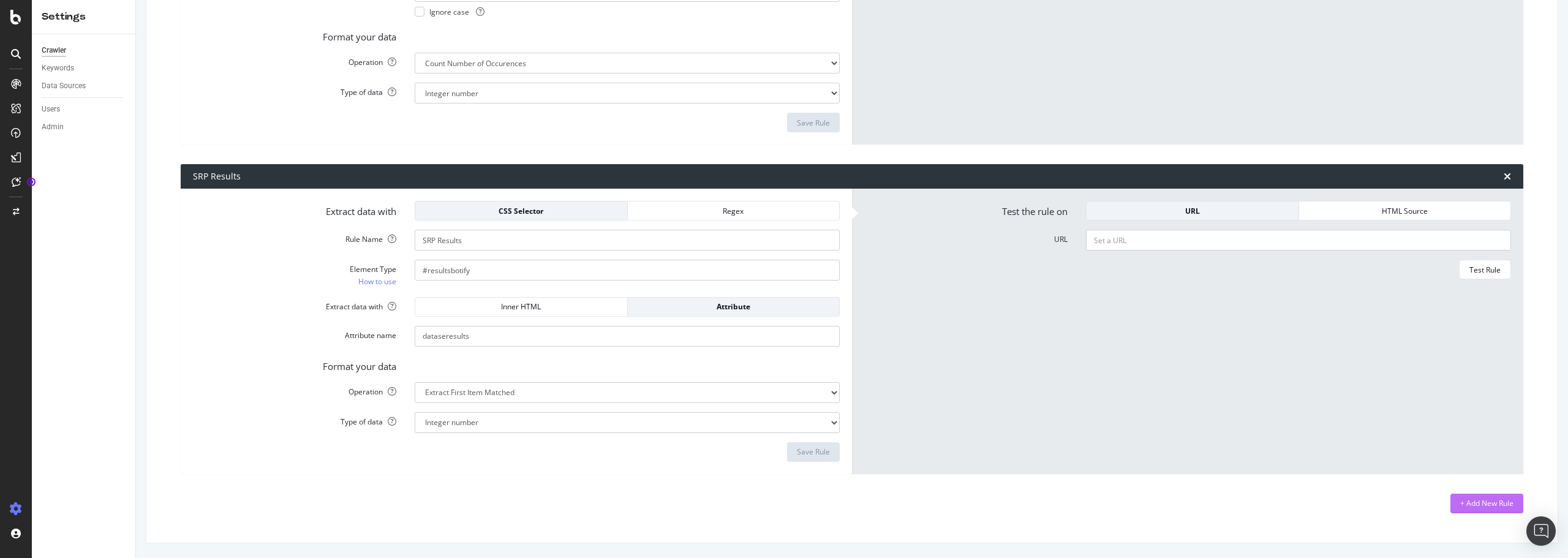
click at [1483, 500] on div "+ Add New Rule" at bounding box center [1486, 503] width 53 height 10
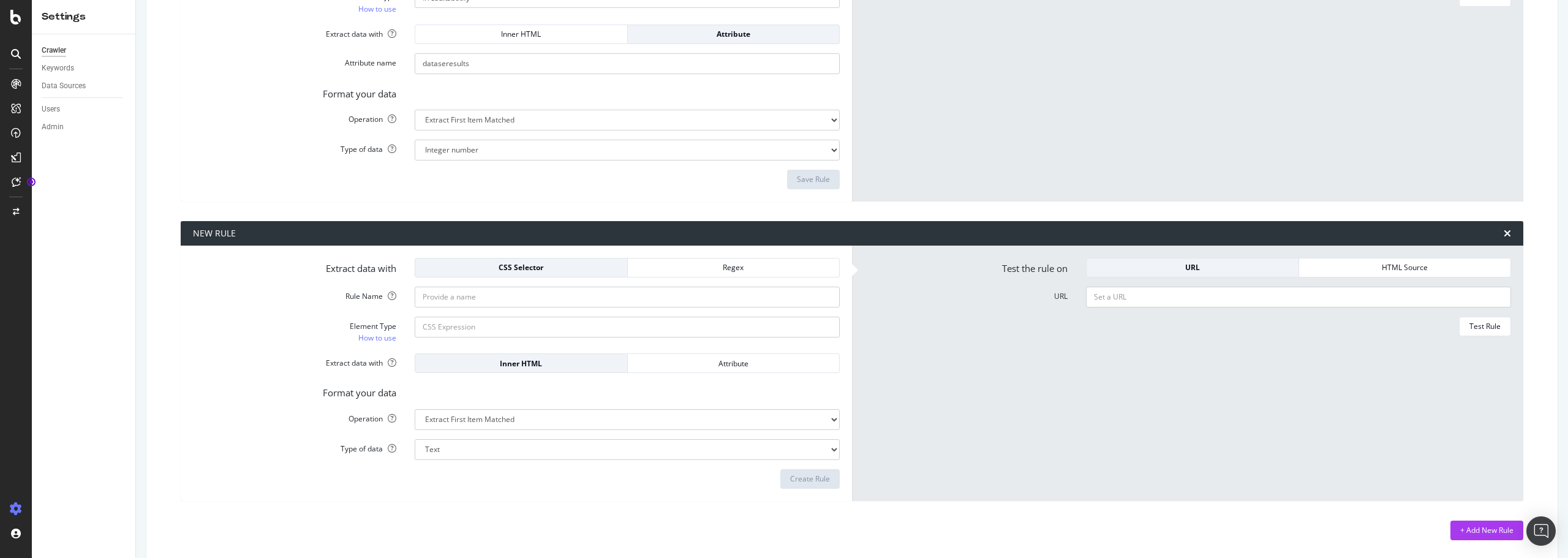
scroll to position [1199, 0]
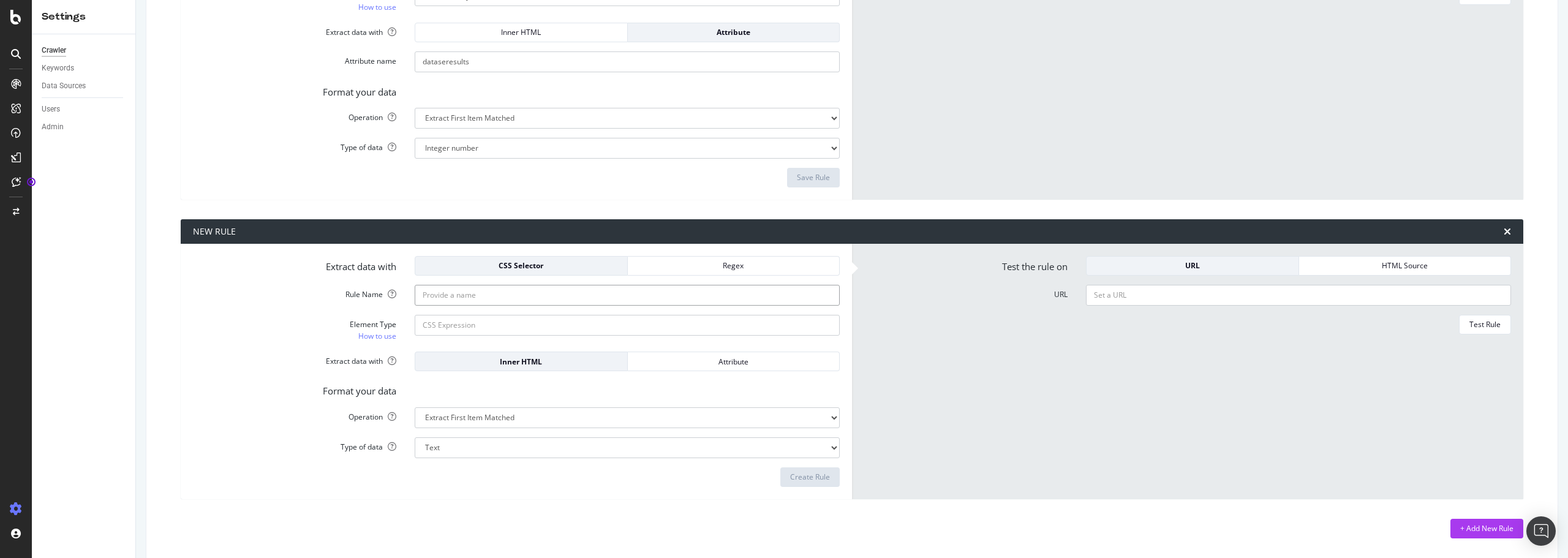
type input "Has Auto Translation Message"
type input ".translation-text"
select select "exist"
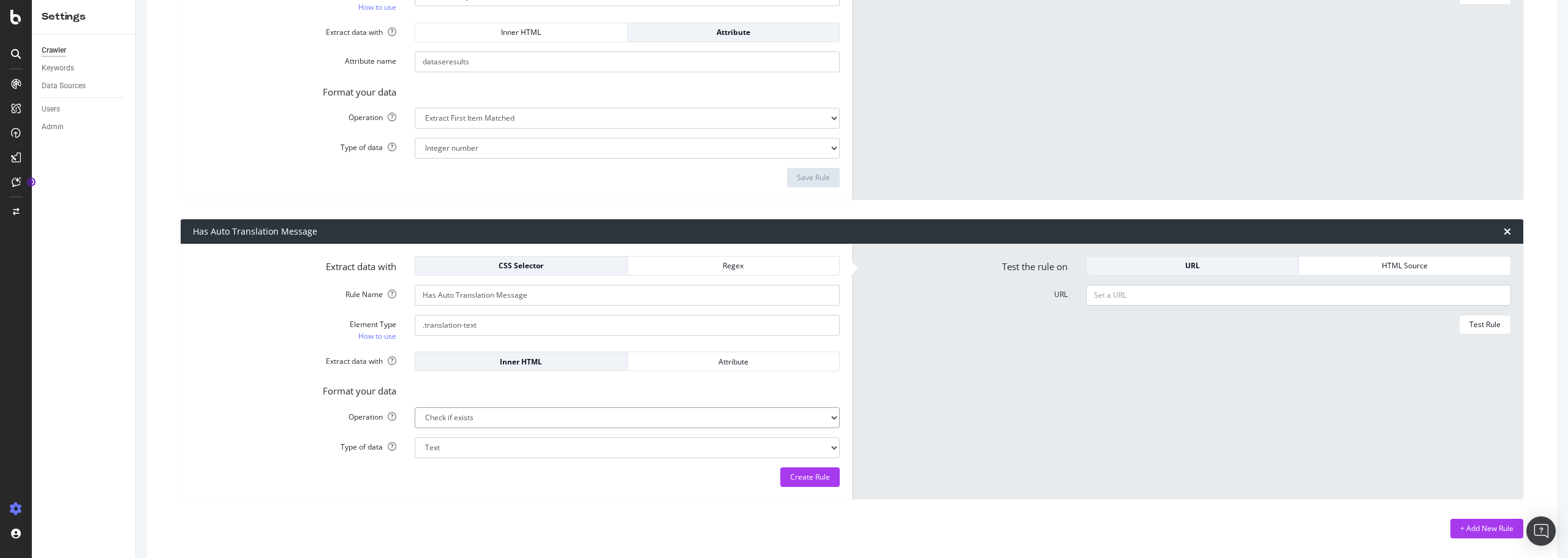
select select "b"
click at [682, 497] on div "Extract data with CSS Selector Regex Rule Name Has Auto Translation Message Ele…" at bounding box center [516, 372] width 671 height 256
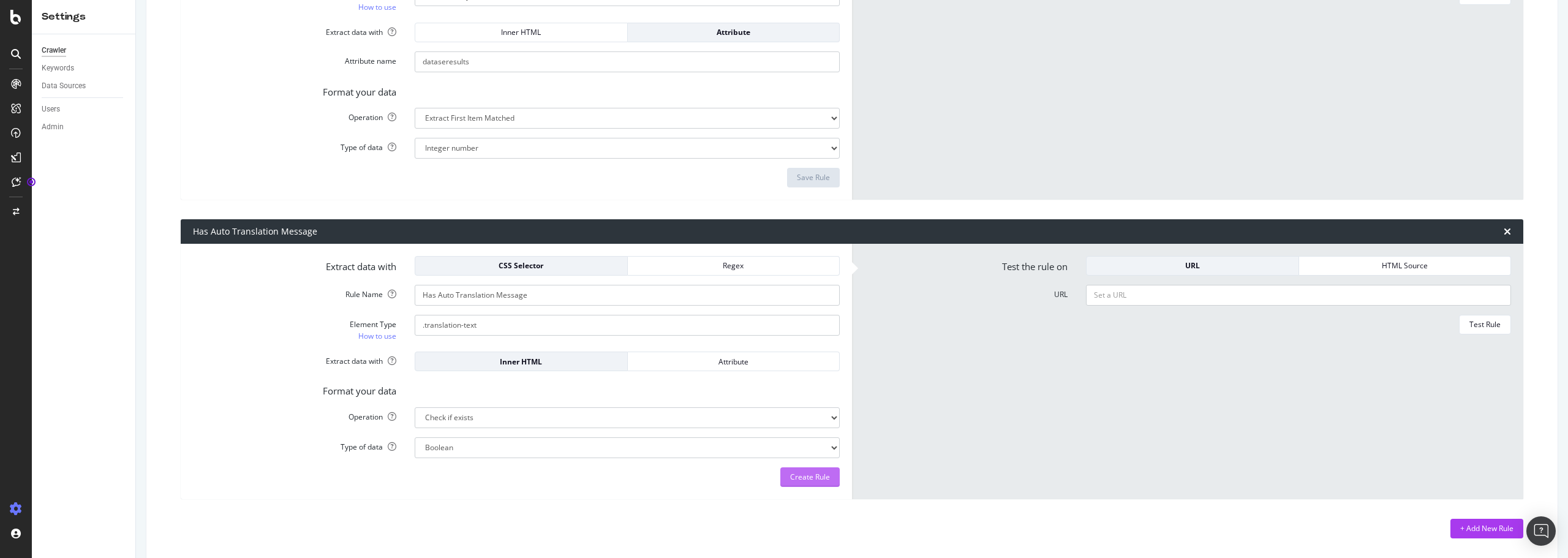
click at [808, 478] on div "Create Rule" at bounding box center [810, 477] width 40 height 10
click at [1480, 523] on div "+ Add New Rule" at bounding box center [1486, 528] width 53 height 10
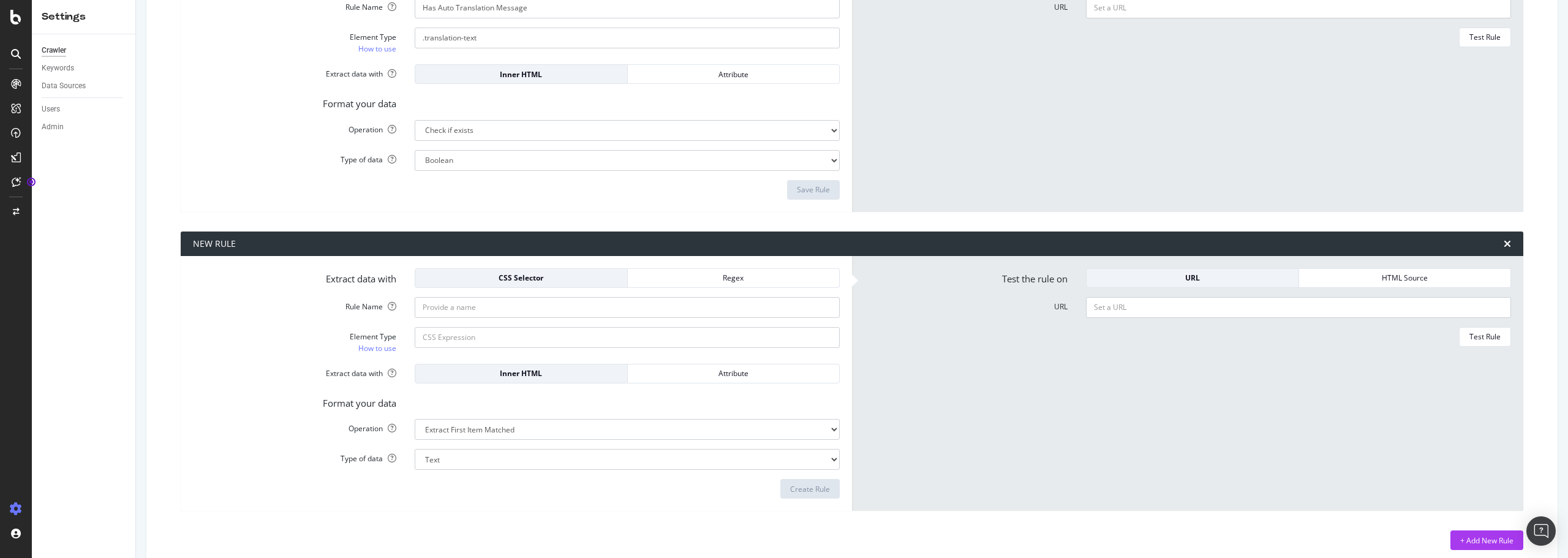
scroll to position [1498, 0]
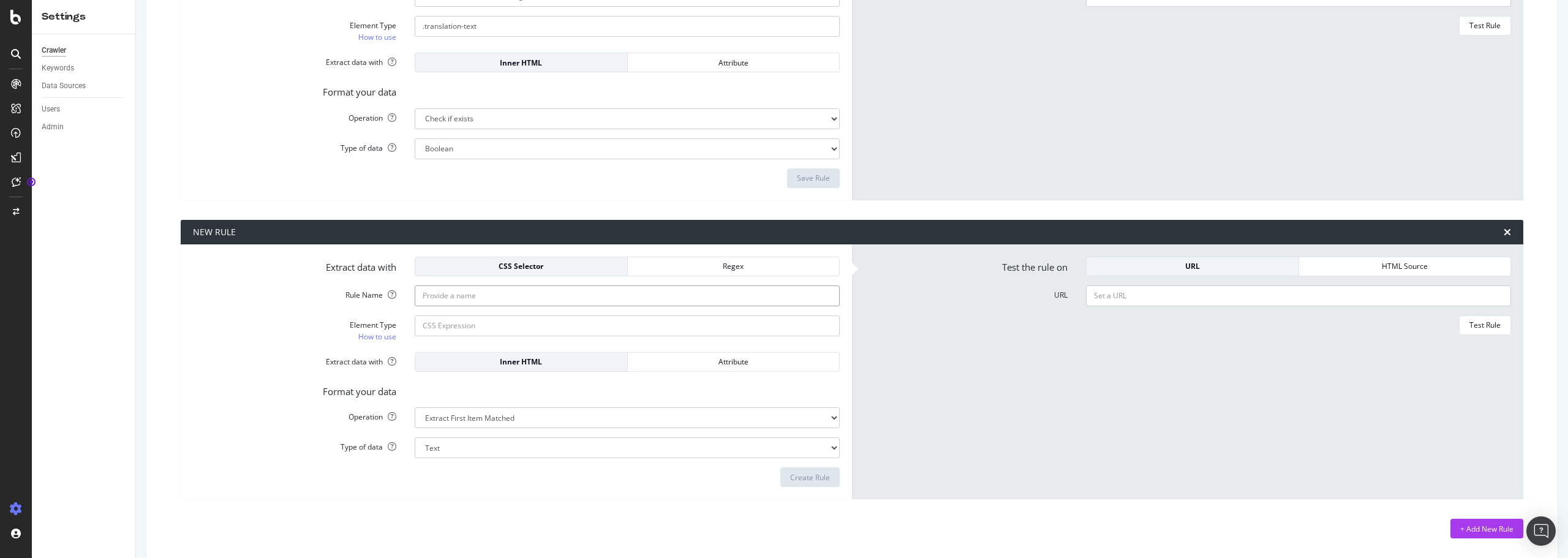
type input "Number of Article Links"
paste input "home-slider__sliding-area__item"
type input "home-slider__sliding-area__item"
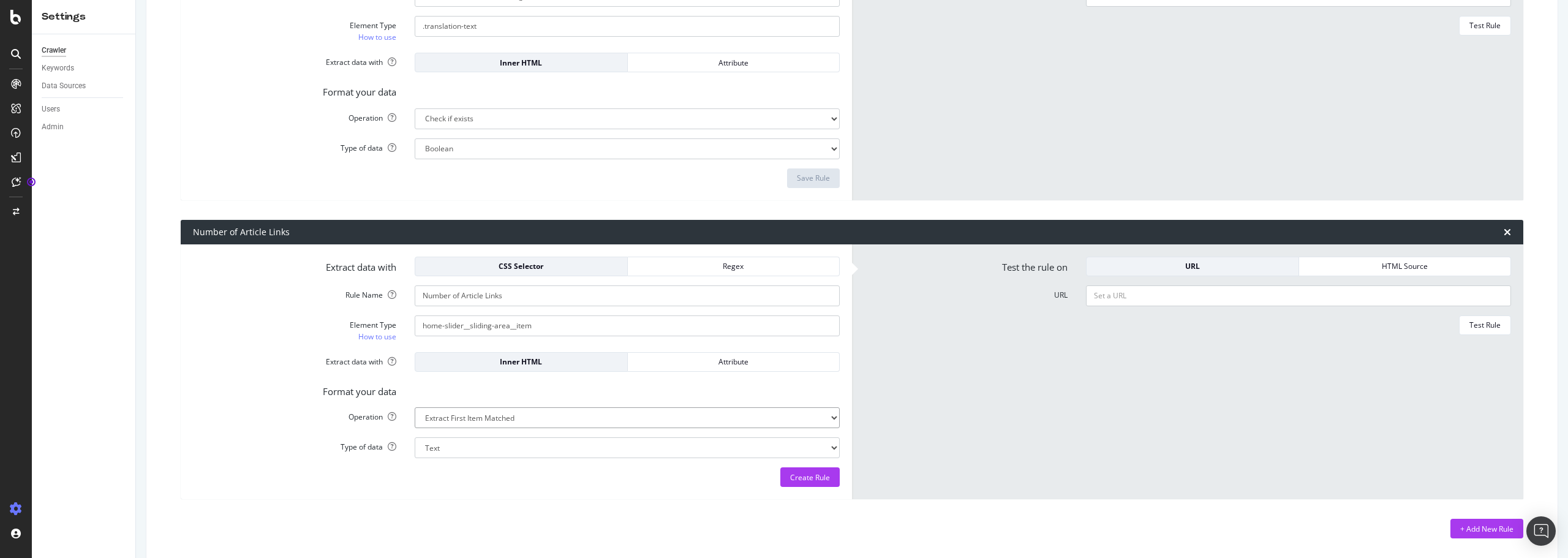
select select "count"
select select "i"
paste input "[URL][DOMAIN_NAME]"
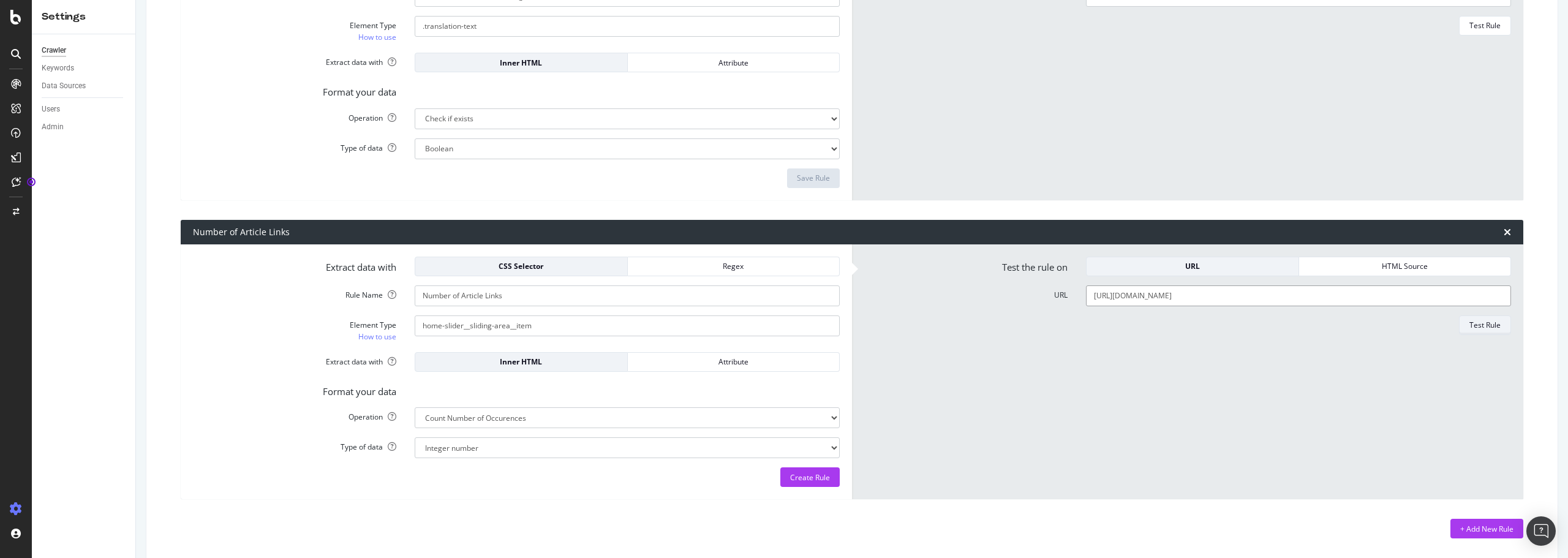
type input "[URL][DOMAIN_NAME]"
click at [1475, 321] on div "Test Rule" at bounding box center [1485, 325] width 31 height 10
type input ".home-slider__sliding-area__item"
click at [1473, 476] on div "Test Again" at bounding box center [1483, 478] width 36 height 10
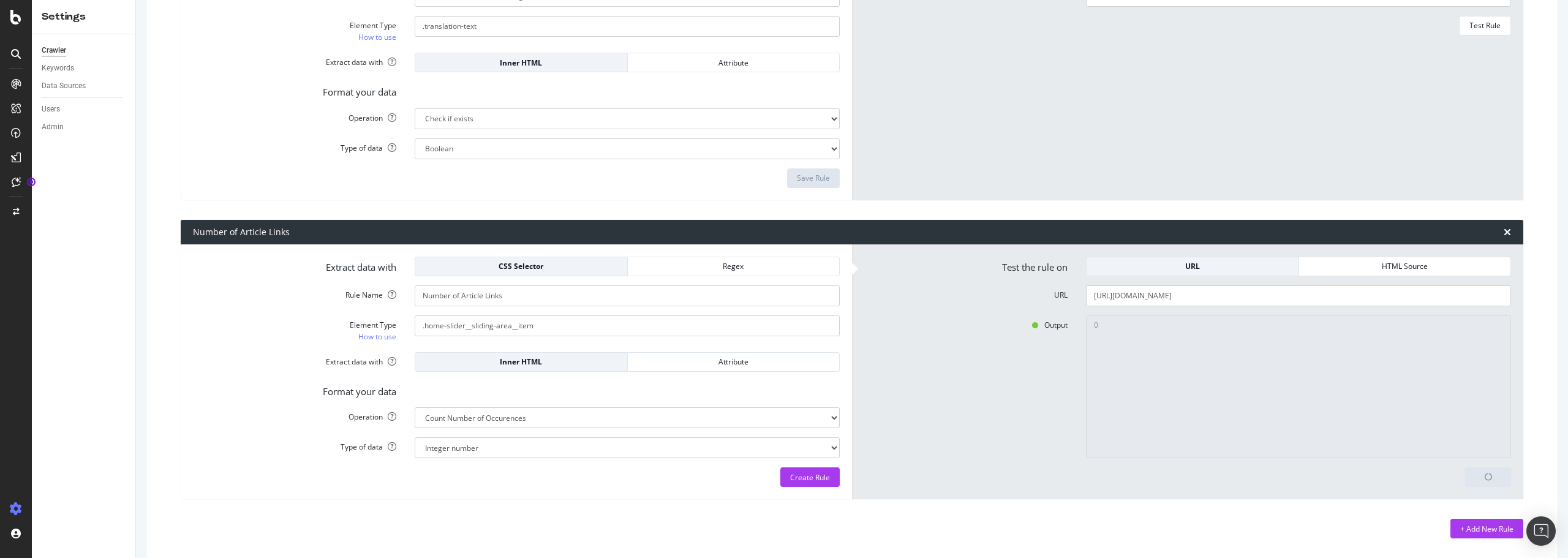
type textarea "16"
click at [807, 473] on div "Create Rule" at bounding box center [810, 478] width 40 height 10
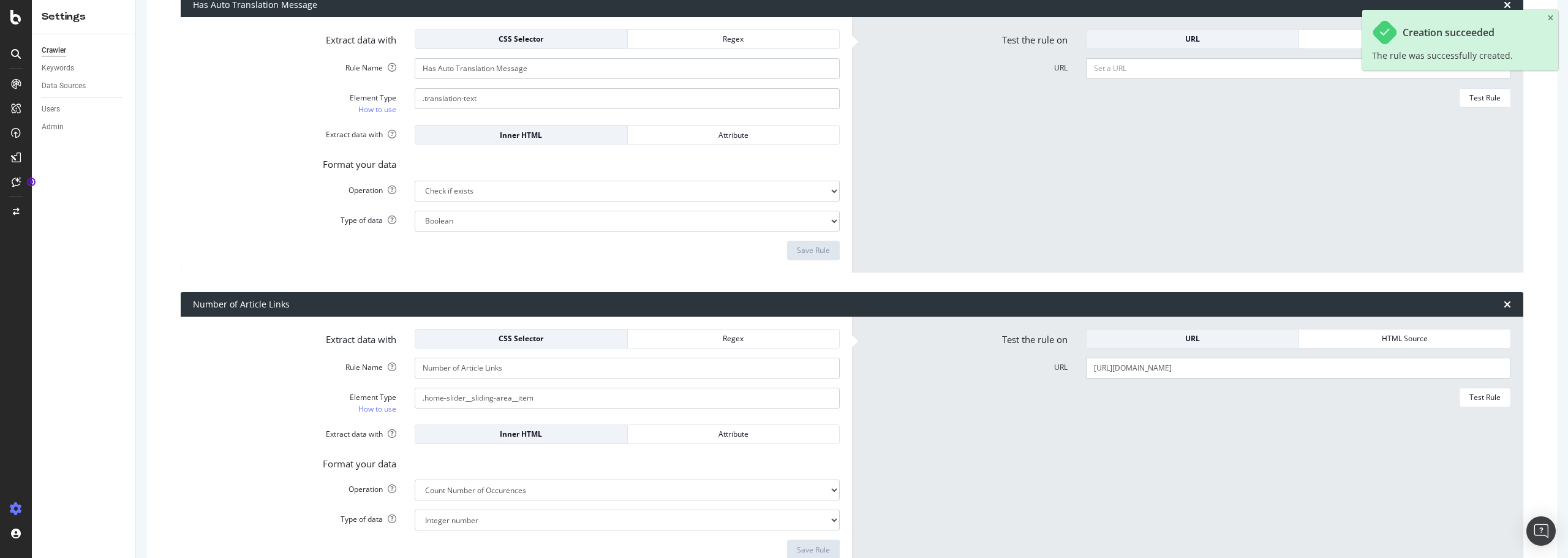
scroll to position [1523, 0]
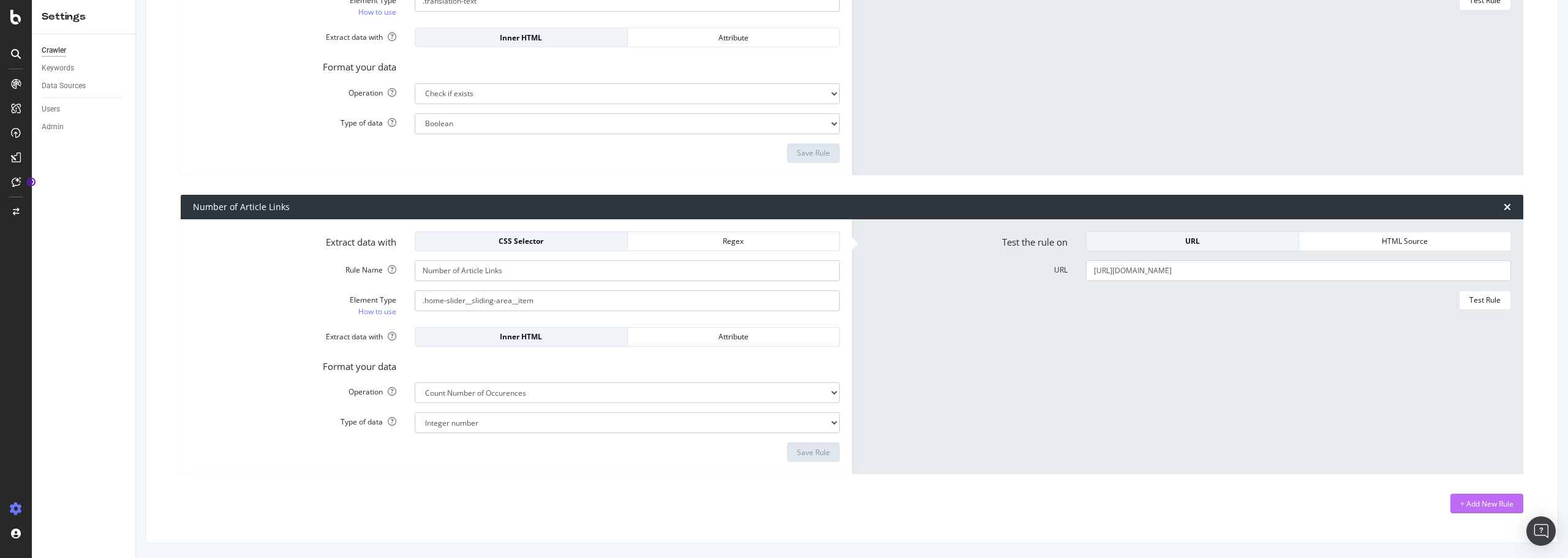
click at [1467, 500] on div "+ Add New Rule" at bounding box center [1486, 504] width 53 height 10
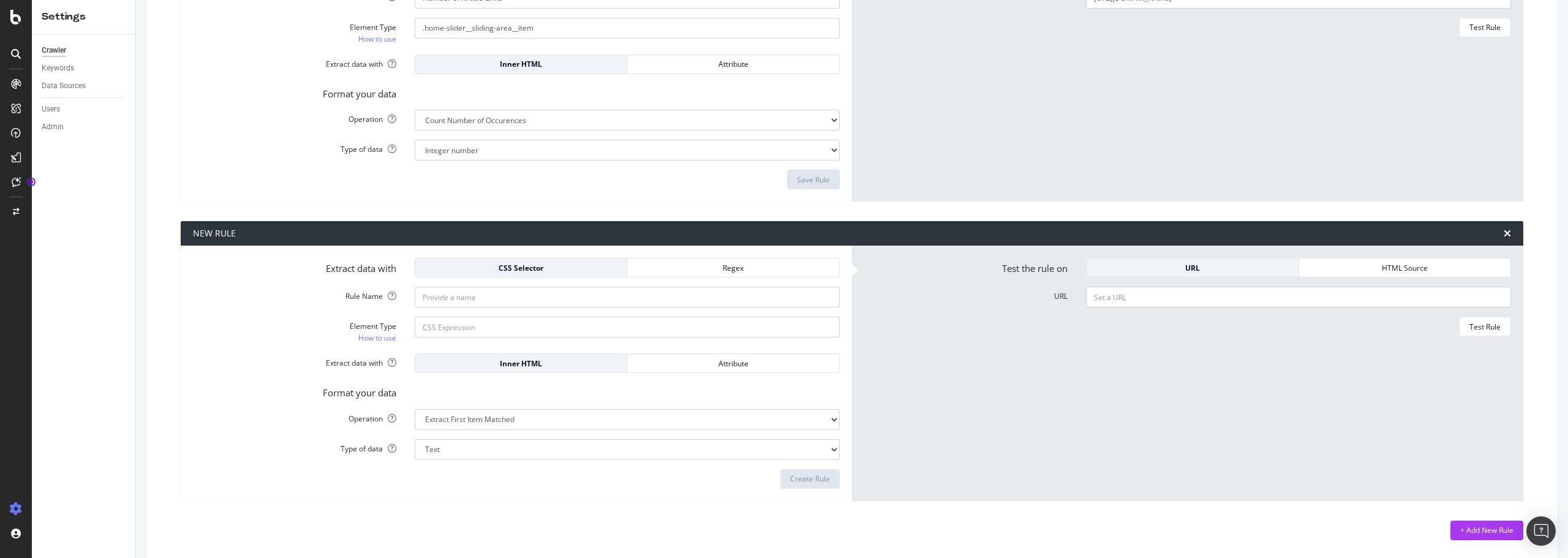
scroll to position [1798, 0]
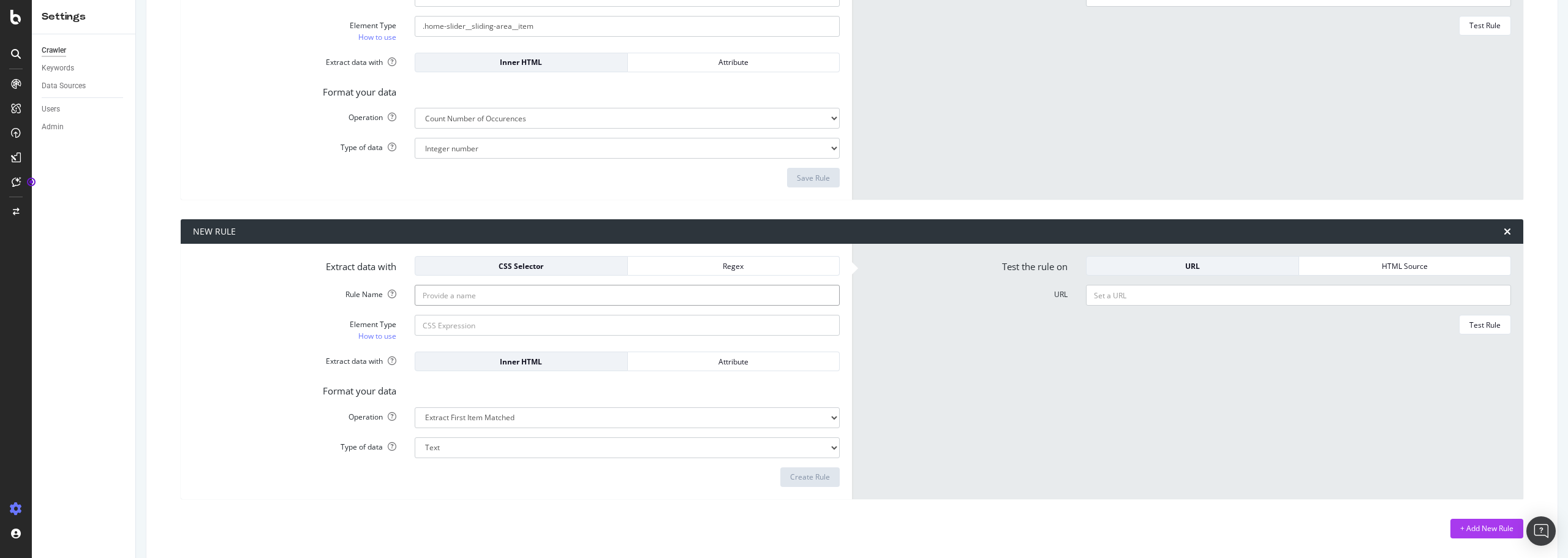
type input "Footer Links"
paste input "seo-footer__columns-wrap"
type input "seo-footer__columns-wrap"
click at [707, 364] on div "Attribute" at bounding box center [734, 362] width 192 height 10
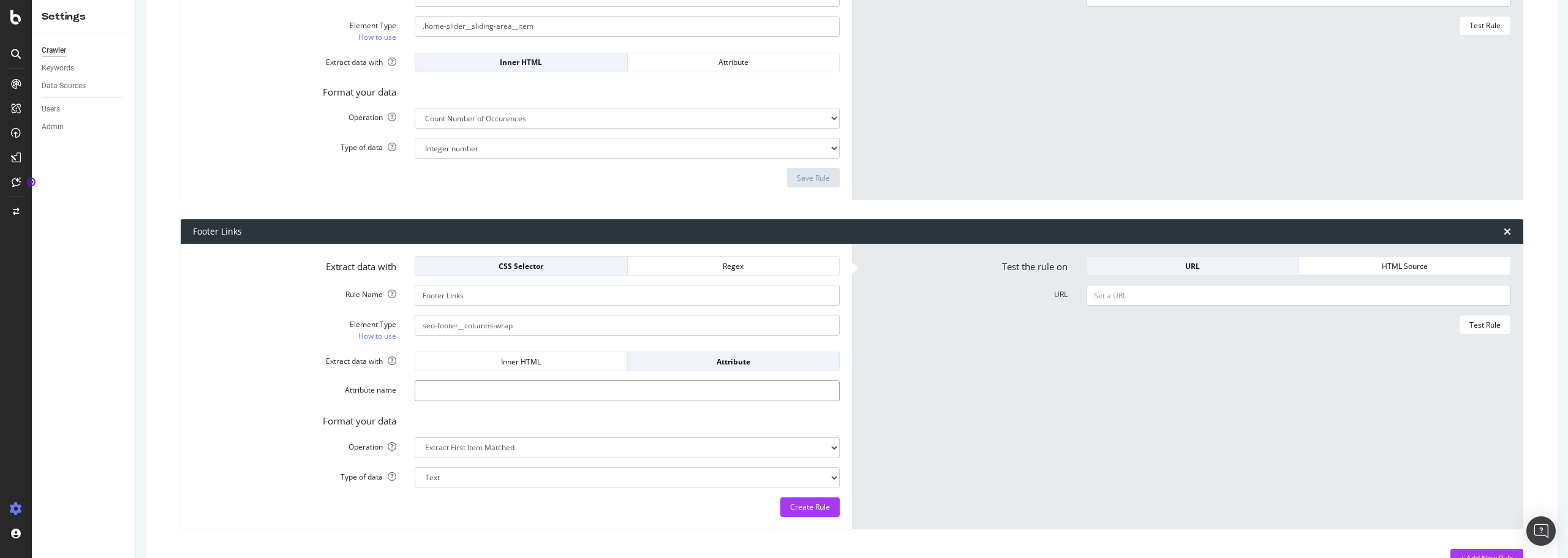
type input "li"
select select "count"
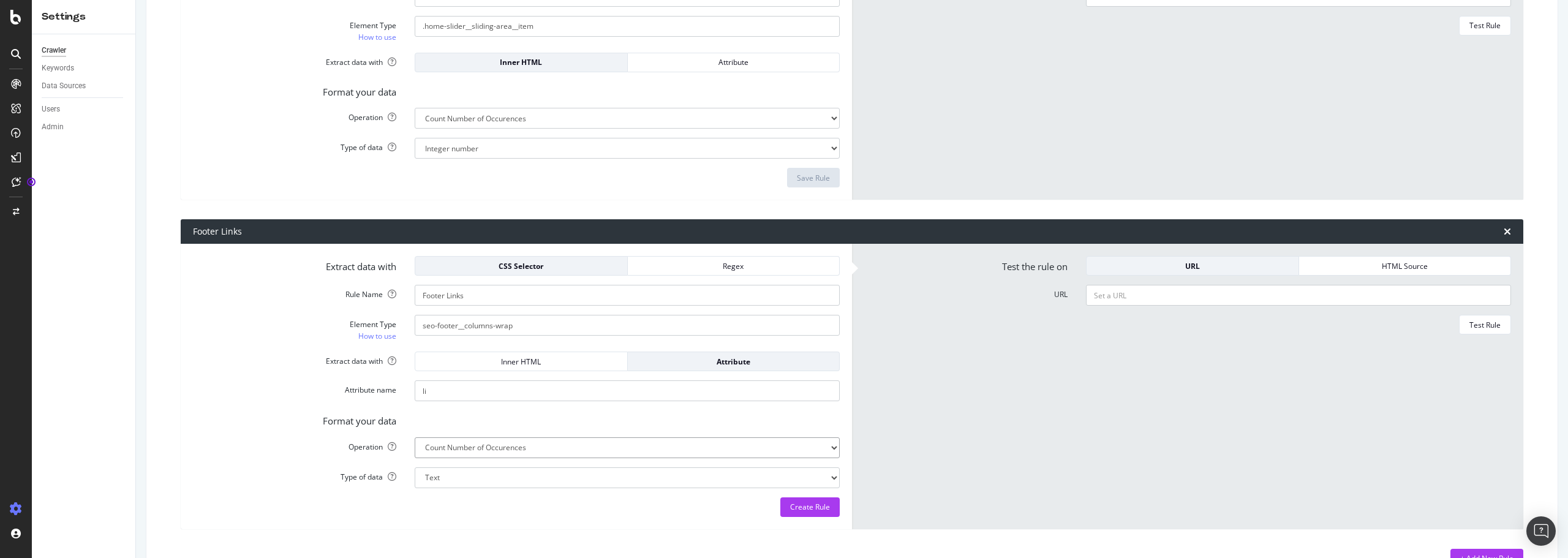
select select "i"
type input "li a"
type input "seo-footer__columns-wrap li a"
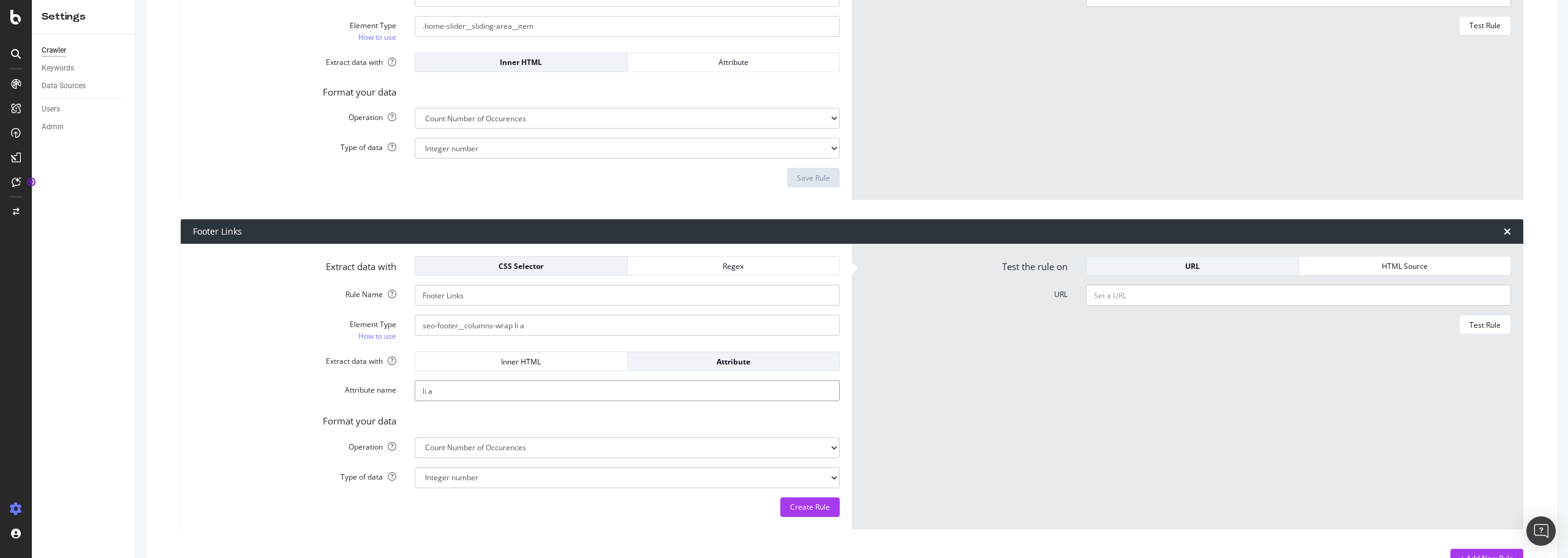
click at [400, 392] on div "Attribute name [PERSON_NAME]" at bounding box center [516, 390] width 665 height 21
click at [515, 366] on div "Inner HTML" at bounding box center [521, 362] width 192 height 10
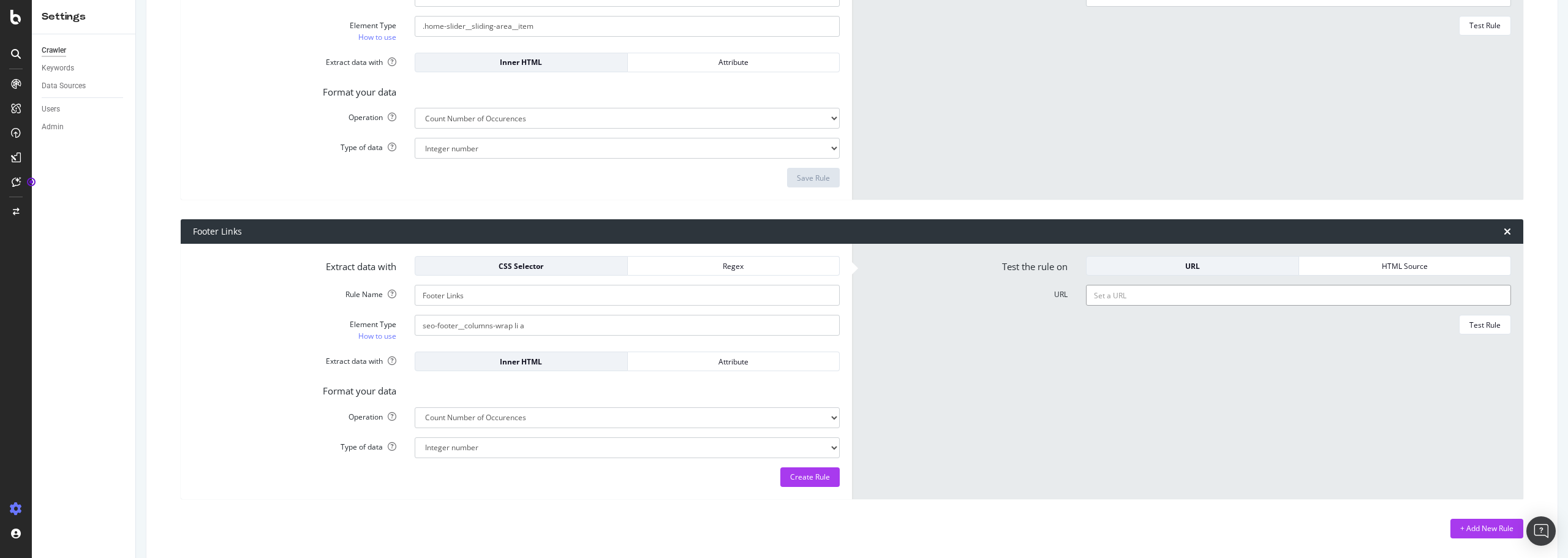
paste input "[URL][DOMAIN_NAME]"
type input "[URL][DOMAIN_NAME]"
click at [1477, 326] on div "Test Rule" at bounding box center [1485, 325] width 31 height 10
drag, startPoint x: 572, startPoint y: 326, endPoint x: 349, endPoint y: 319, distance: 223.1
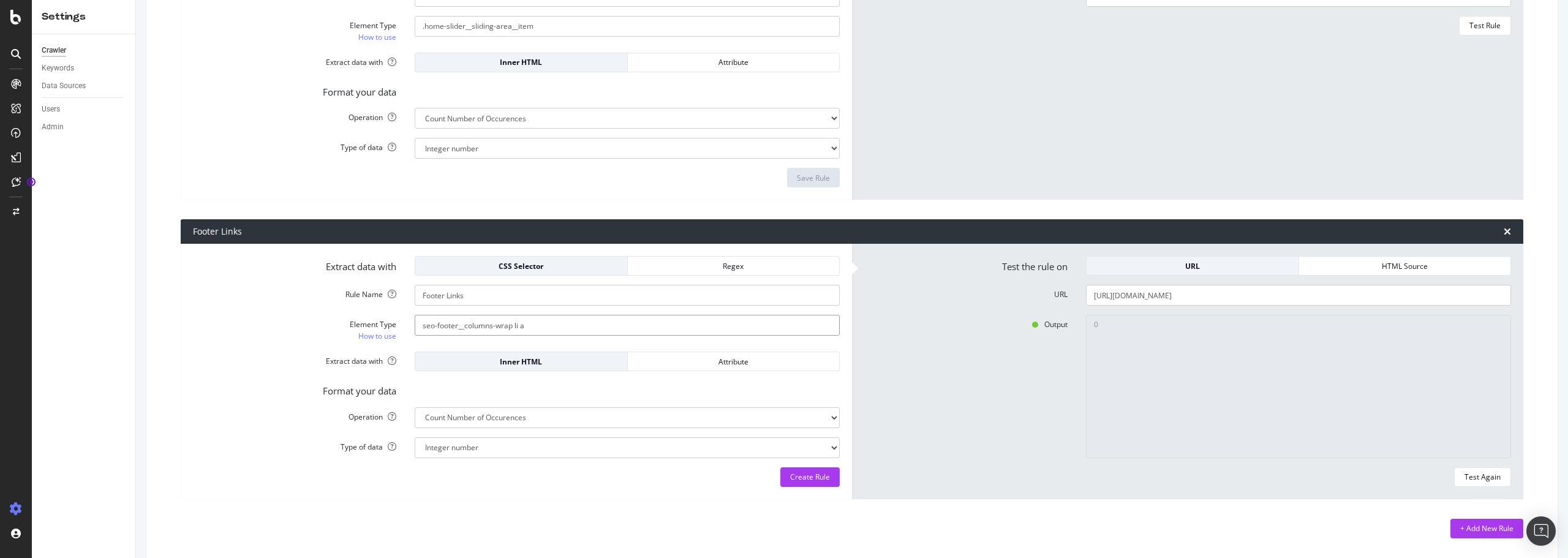
click at [349, 319] on div "Element Type How to use seo-footer__columns-wrap li a" at bounding box center [516, 329] width 665 height 28
paste input "-link"
click at [1472, 476] on div "Test Again" at bounding box center [1483, 477] width 36 height 10
type input ".seo-footer__column-link"
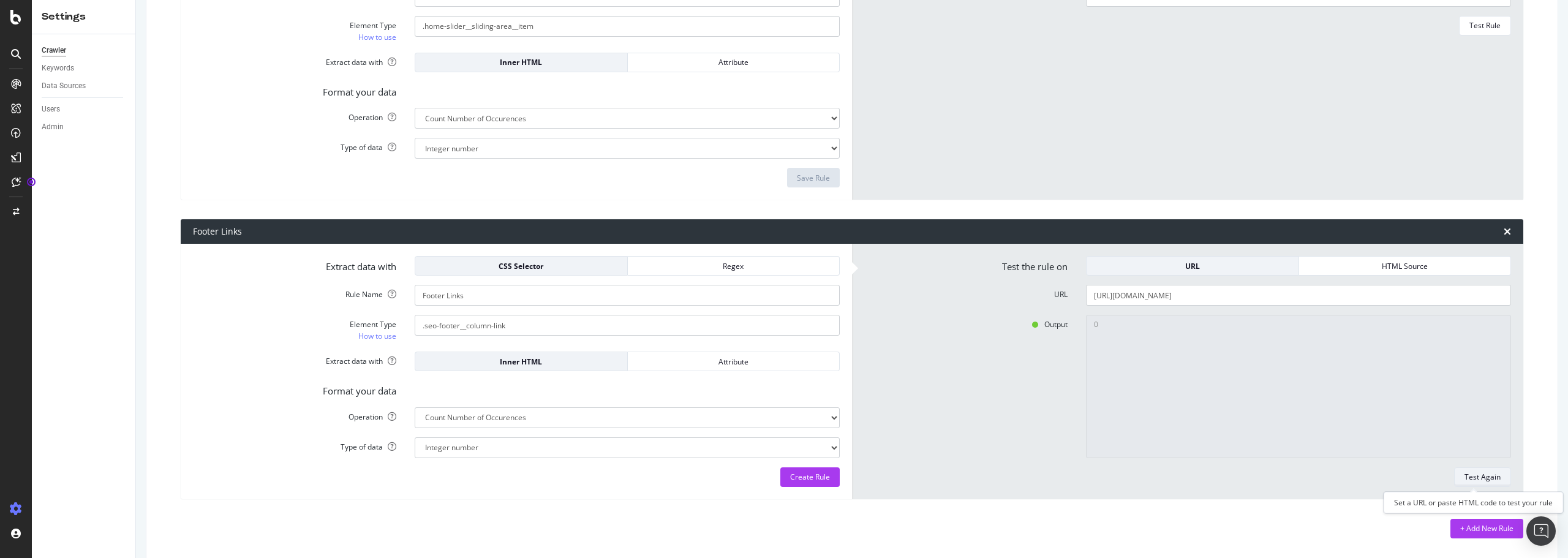
click at [1473, 479] on div "Test Again" at bounding box center [1483, 477] width 36 height 10
type textarea "38"
click at [790, 476] on div "Create Rule" at bounding box center [810, 477] width 40 height 10
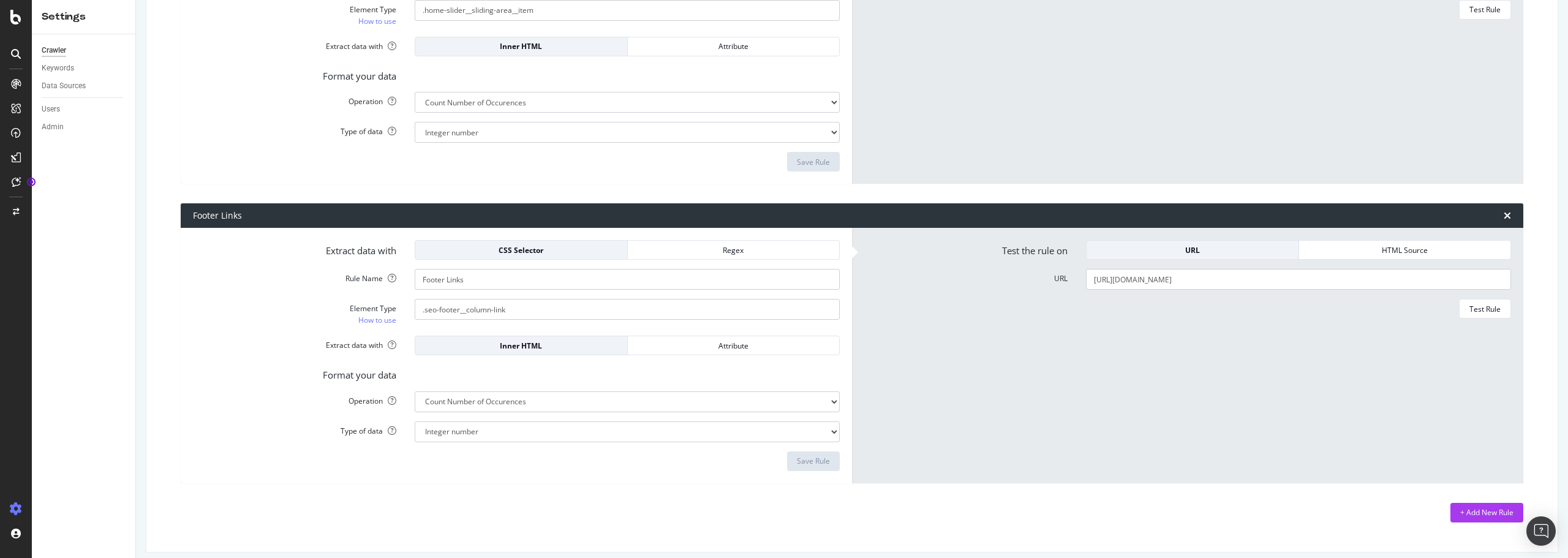
scroll to position [1823, 0]
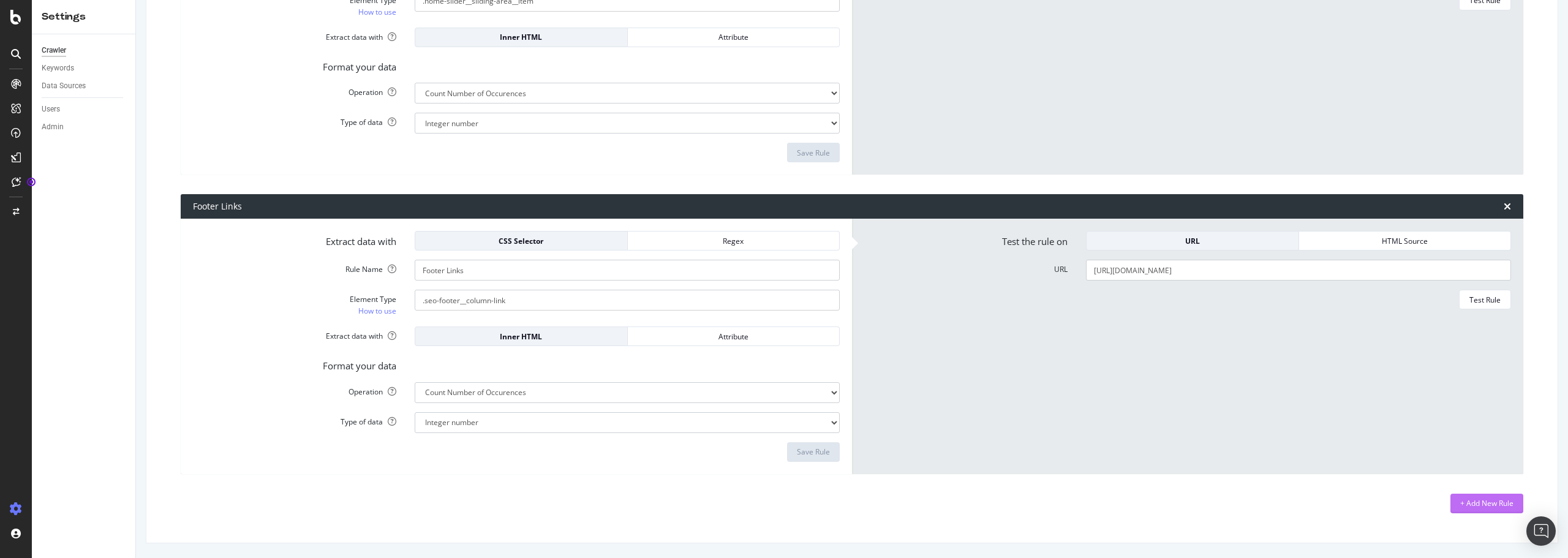
click at [1476, 499] on div "+ Add New Rule" at bounding box center [1486, 503] width 53 height 10
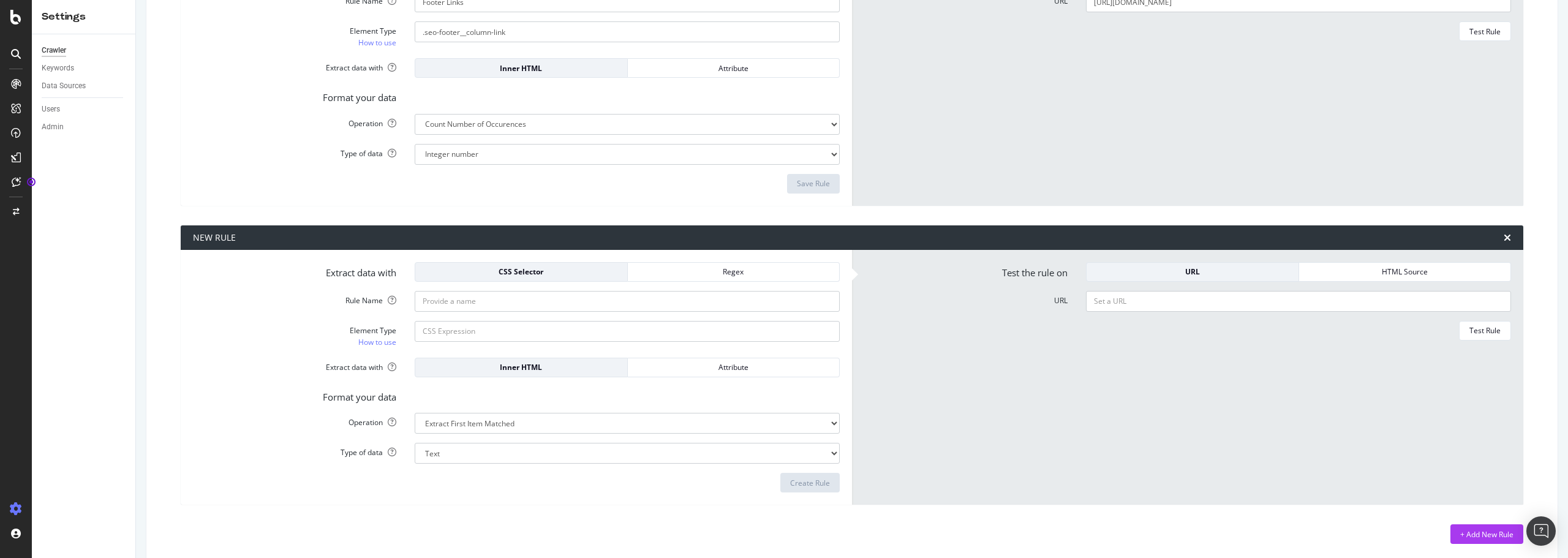
scroll to position [2097, 0]
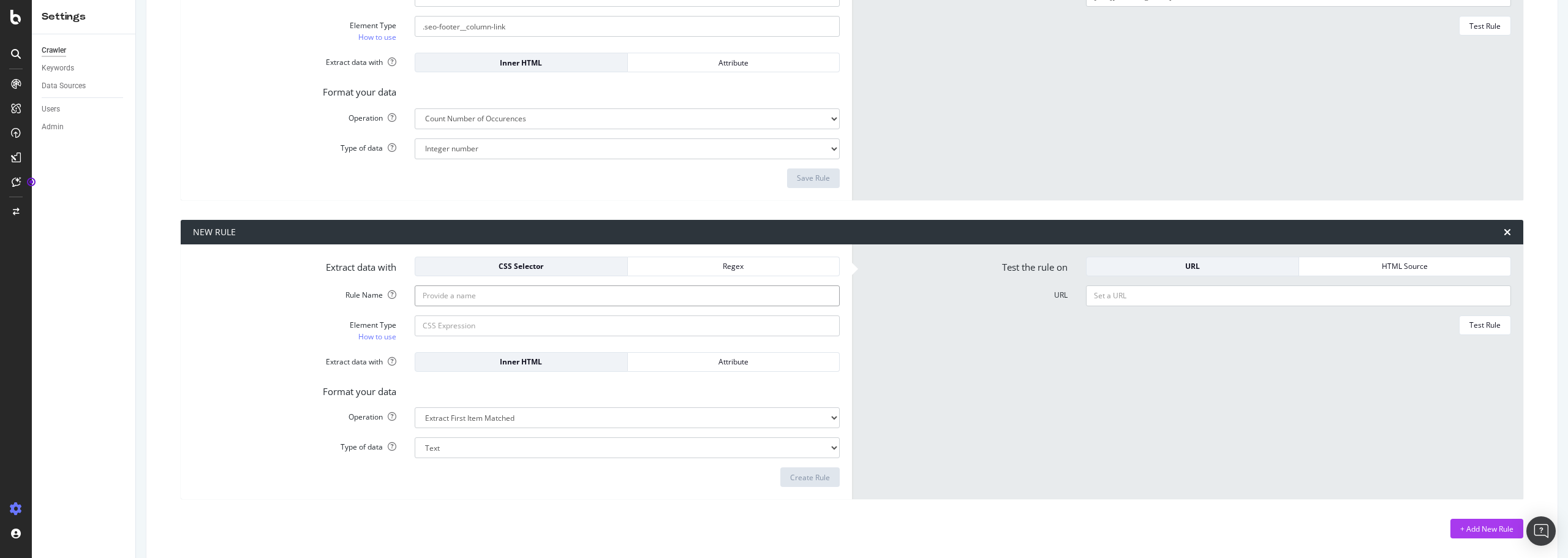
type input "Number of time SEO appears in Source Code"
click at [680, 267] on div "Regex" at bounding box center [734, 266] width 192 height 10
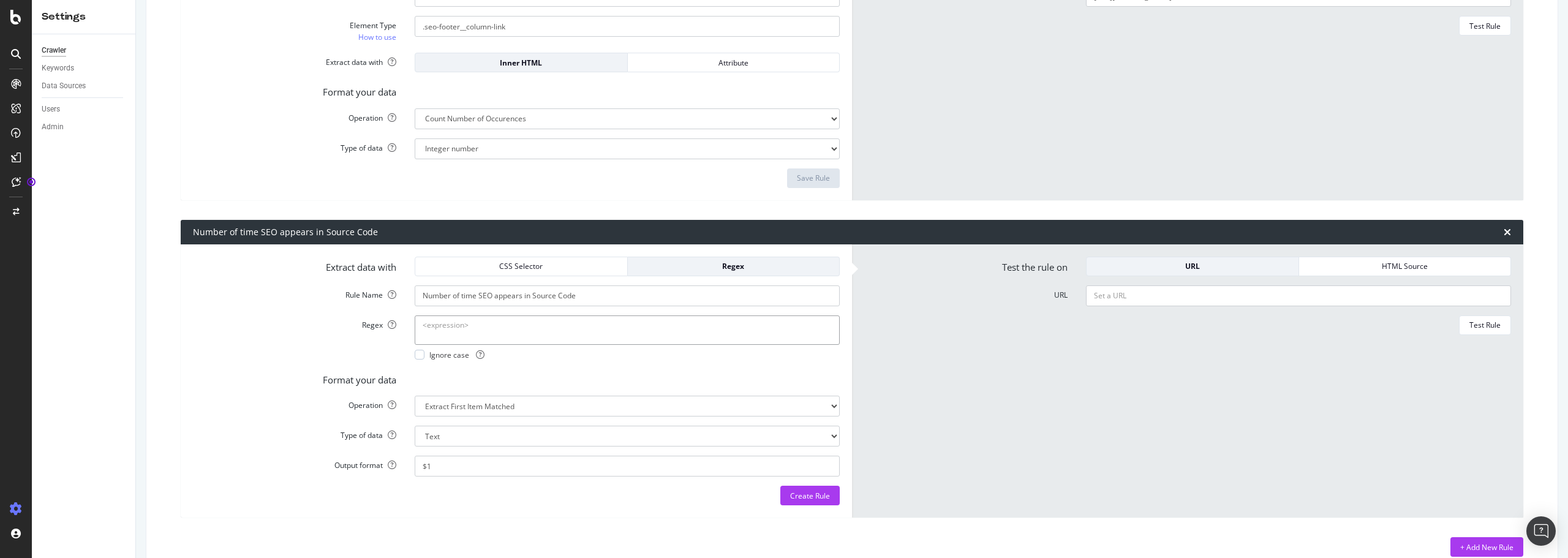
type textarea "seo"
select select "count"
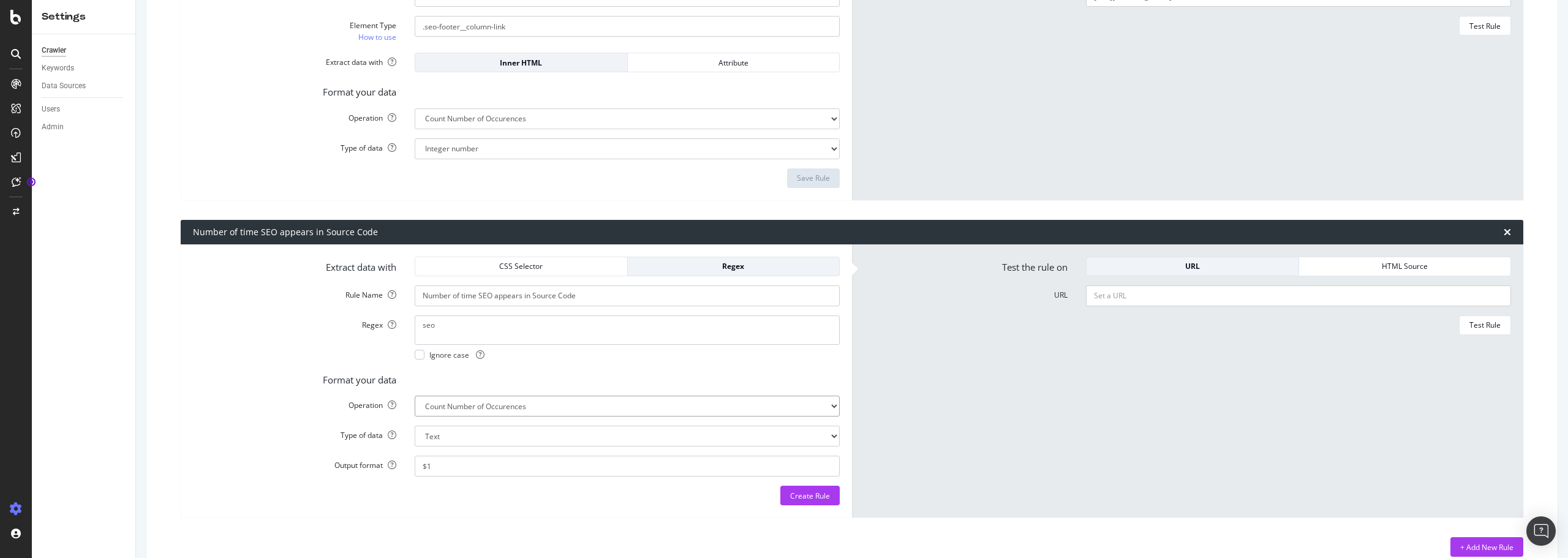
select select "i"
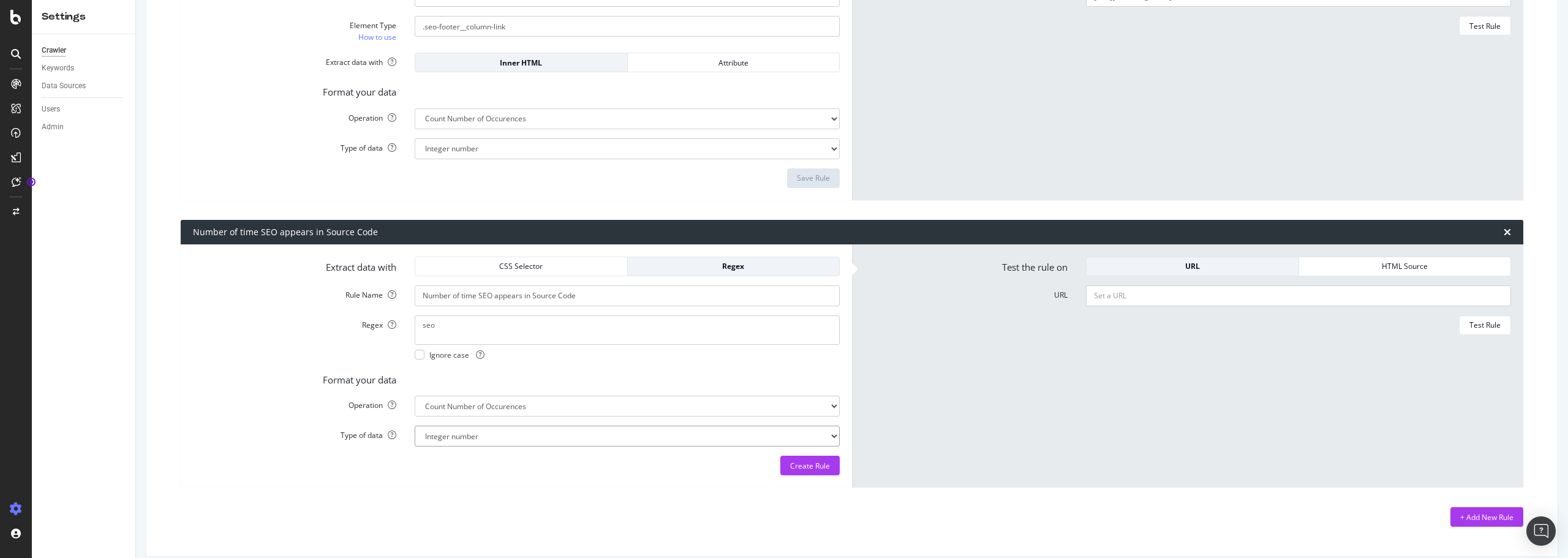
type textarea ".seo*"
click at [440, 355] on span "Ignore case" at bounding box center [457, 355] width 55 height 10
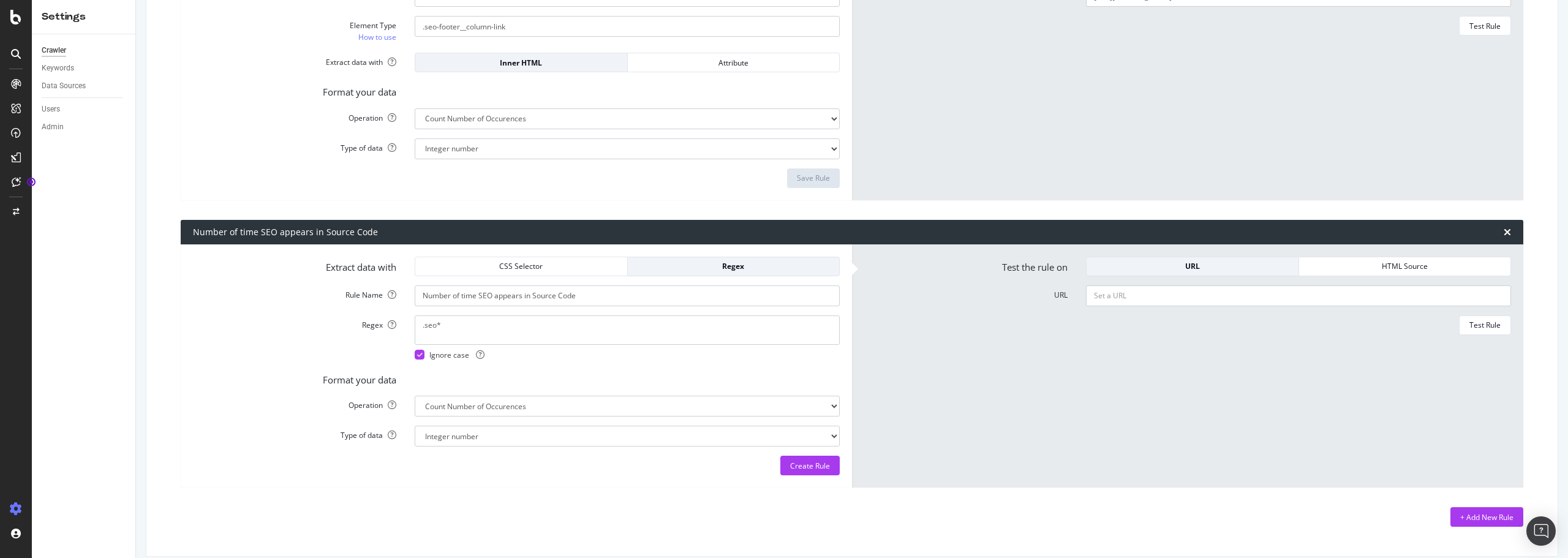
scroll to position [2035, 0]
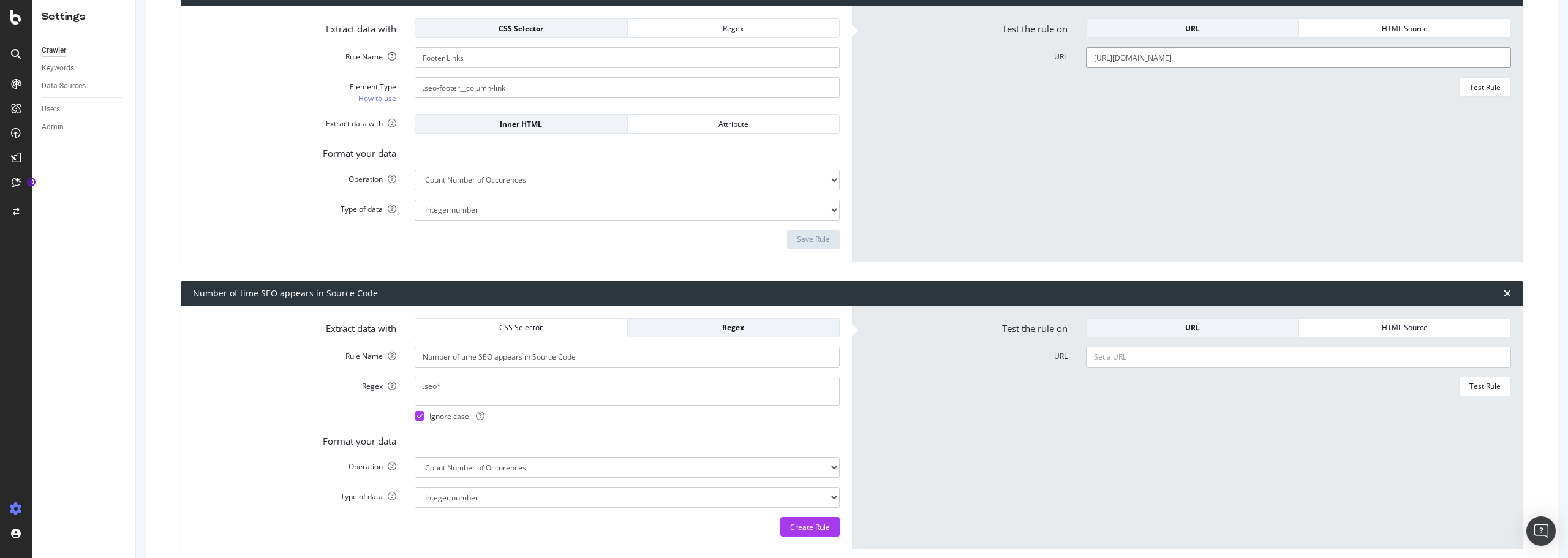
drag, startPoint x: 1327, startPoint y: 57, endPoint x: 1085, endPoint y: 49, distance: 242.1
paste input "[URL][DOMAIN_NAME]"
type input "[URL][DOMAIN_NAME]"
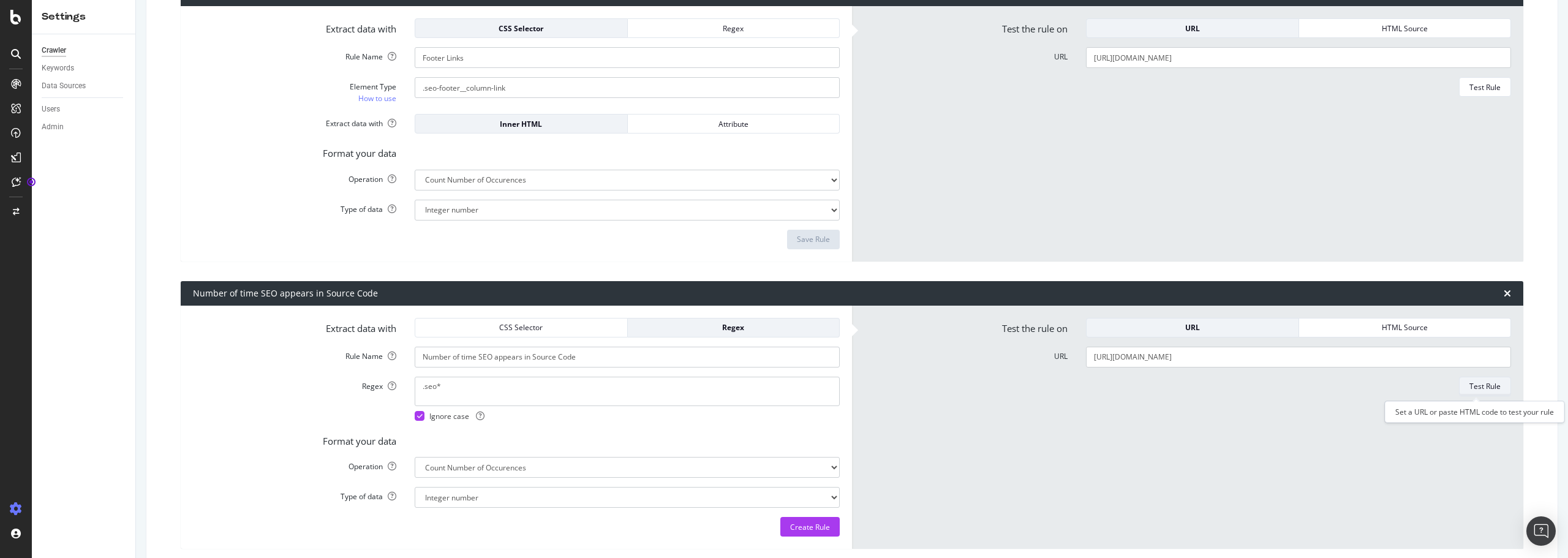
click at [1480, 388] on div "Test Rule" at bounding box center [1485, 386] width 31 height 10
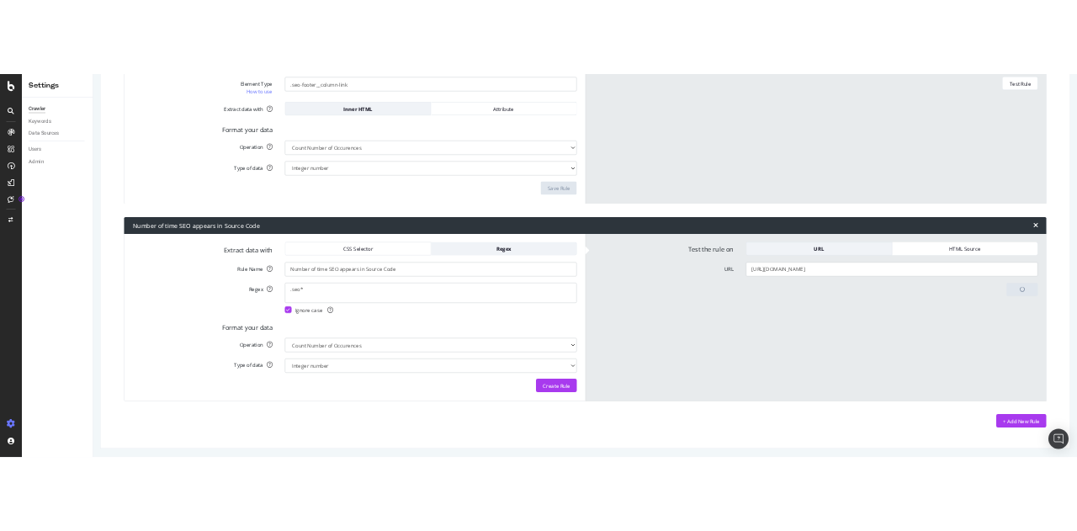
scroll to position [2897, 0]
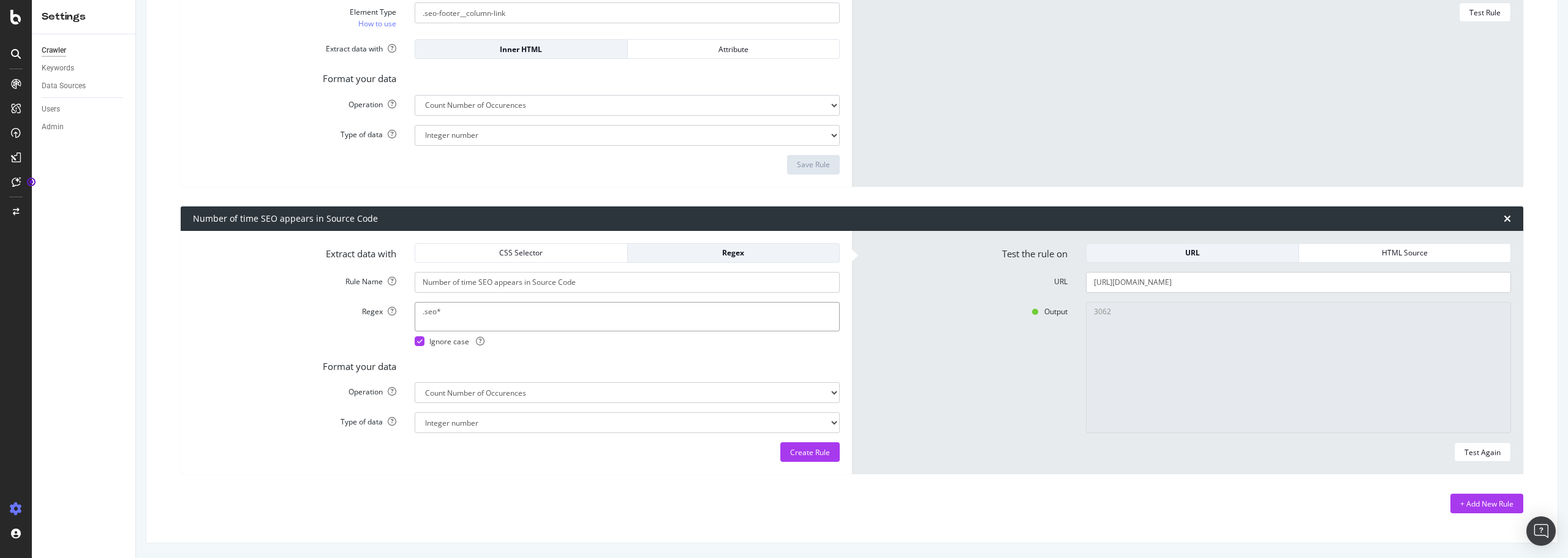
drag, startPoint x: 424, startPoint y: 311, endPoint x: 411, endPoint y: 315, distance: 13.6
click at [411, 315] on div ".seo* Ignore case" at bounding box center [627, 324] width 444 height 44
type textarea "".seo*"
click at [1481, 452] on div "Test Again" at bounding box center [1483, 452] width 36 height 10
type textarea "168"
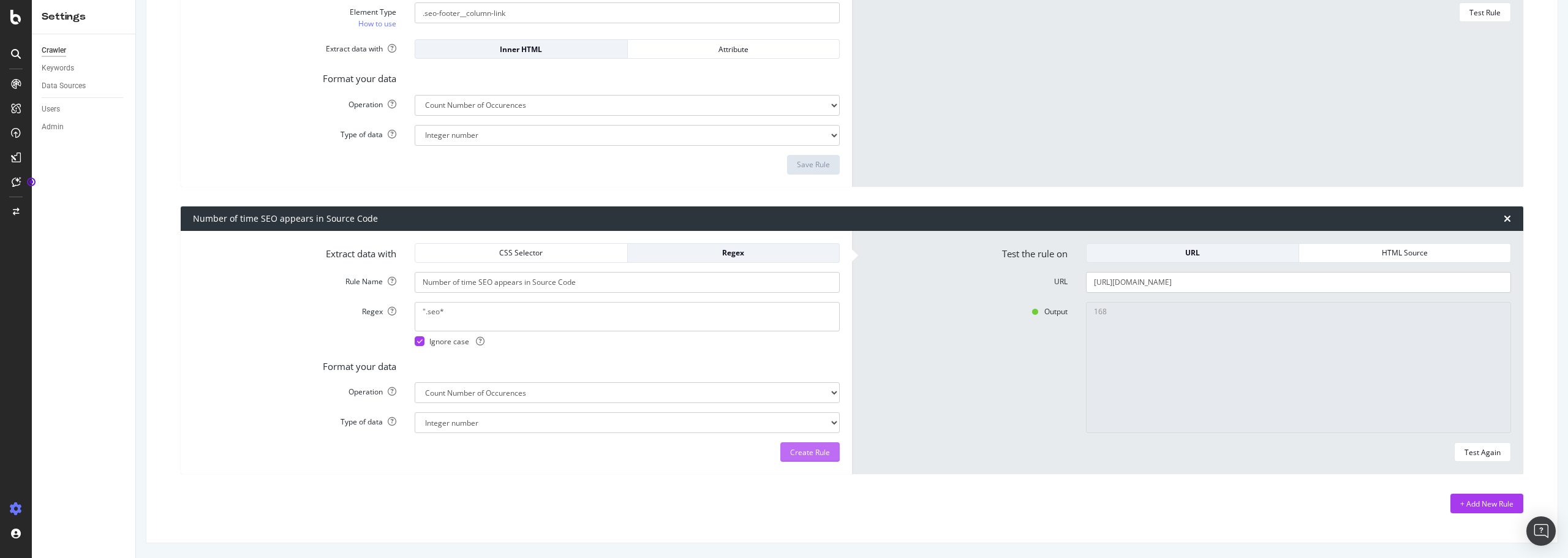
click at [814, 452] on div "Create Rule" at bounding box center [810, 452] width 40 height 10
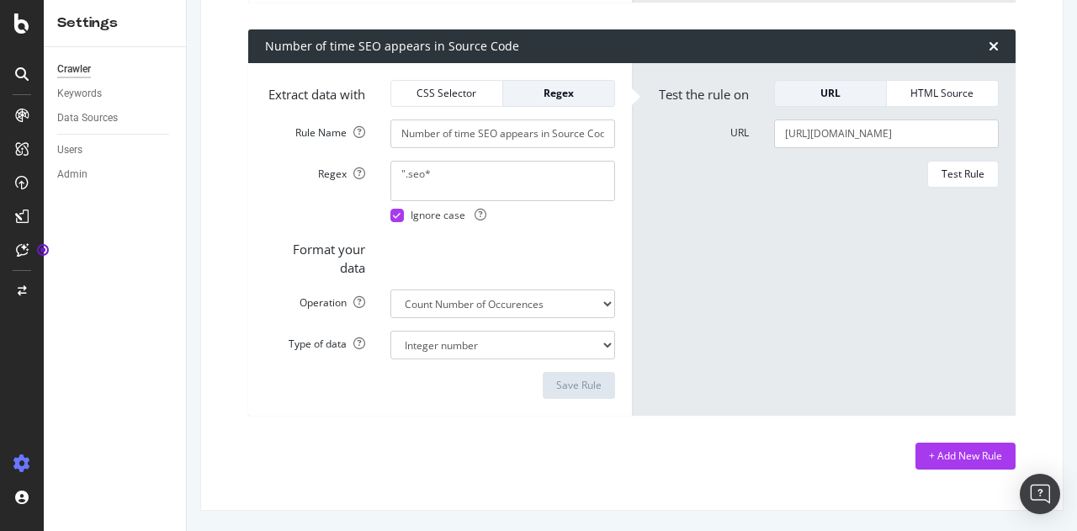
scroll to position [3368, 0]
click at [957, 181] on div "Test Rule" at bounding box center [962, 174] width 43 height 14
